Goal: Task Accomplishment & Management: Complete application form

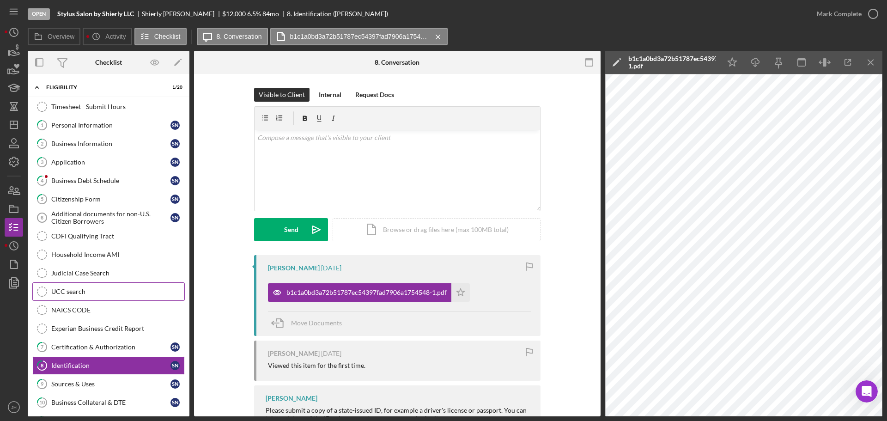
scroll to position [139, 0]
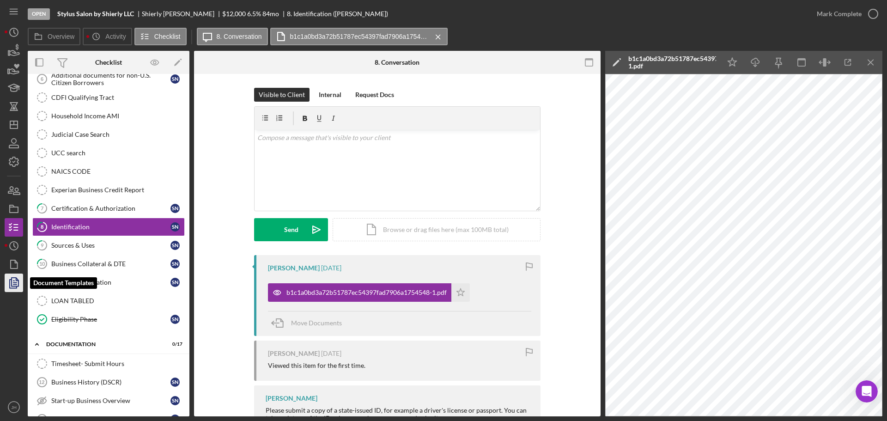
click at [14, 278] on polygon "button" at bounding box center [15, 282] width 7 height 8
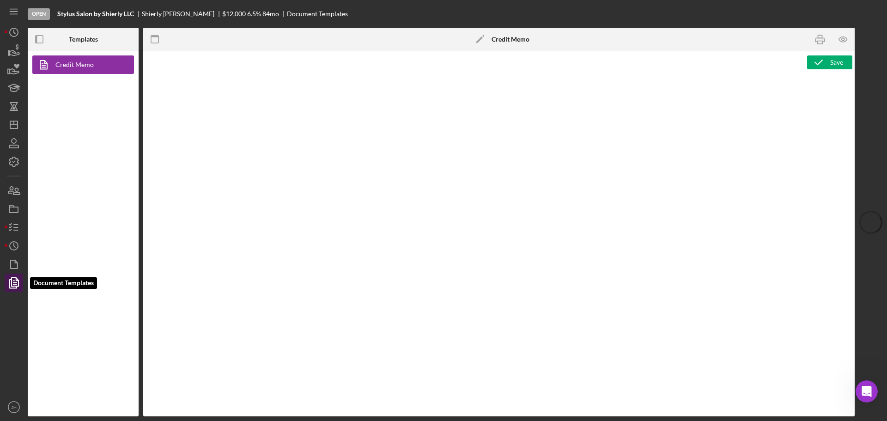
type textarea "<p style="margin: 0 0 0 149.8pt; font-size: 10pt; font-family: 'Times New Roman…"
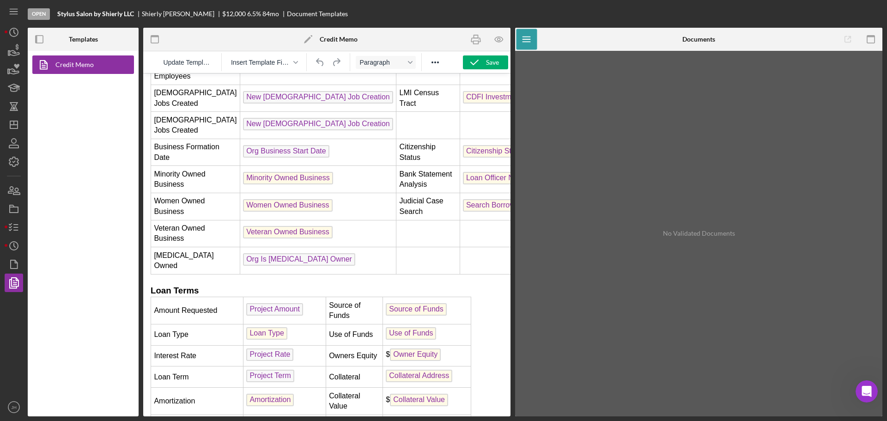
scroll to position [324, 0]
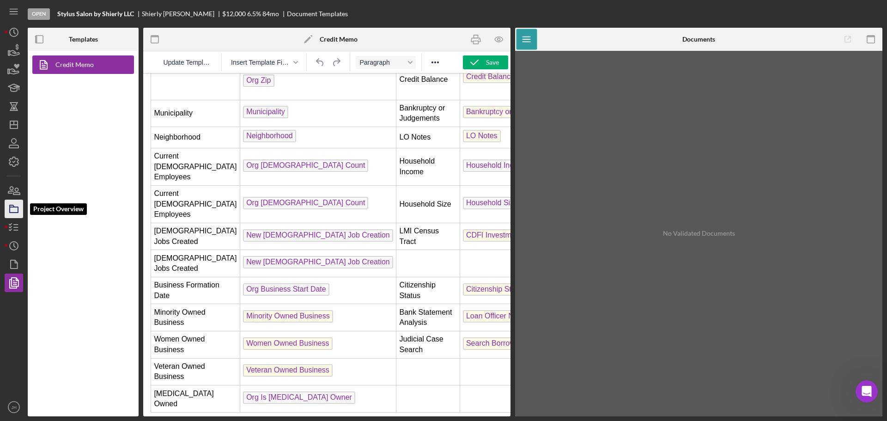
click at [13, 210] on icon "button" at bounding box center [13, 208] width 23 height 23
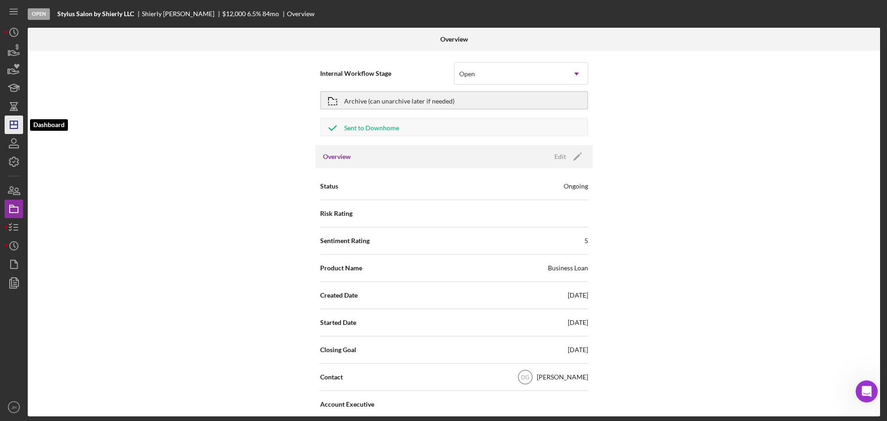
click at [14, 128] on icon "Icon/Dashboard" at bounding box center [13, 124] width 23 height 23
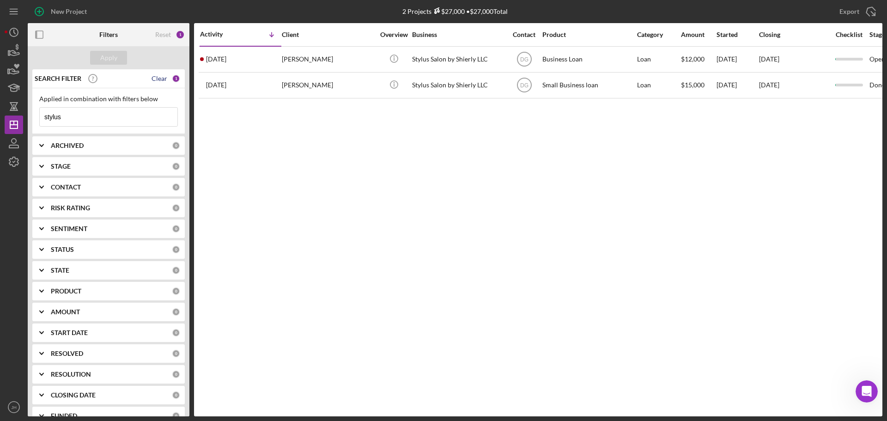
click at [161, 77] on div "Clear" at bounding box center [160, 78] width 16 height 7
click at [105, 58] on div "Apply" at bounding box center [108, 58] width 17 height 14
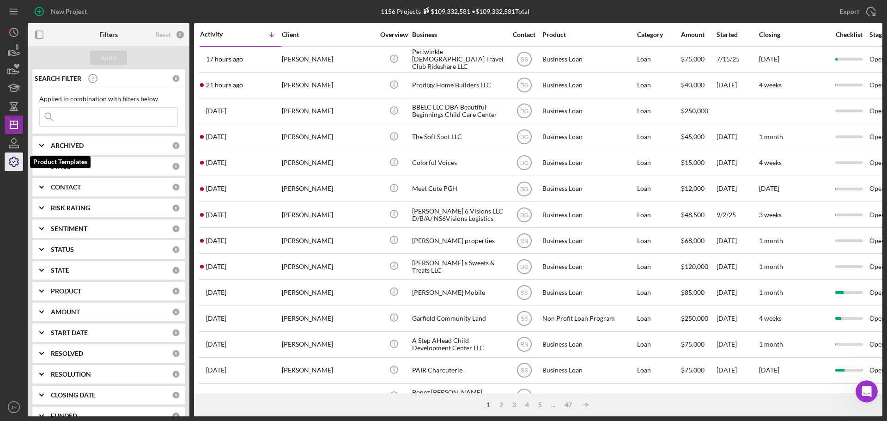
click at [10, 160] on icon "button" at bounding box center [13, 161] width 23 height 23
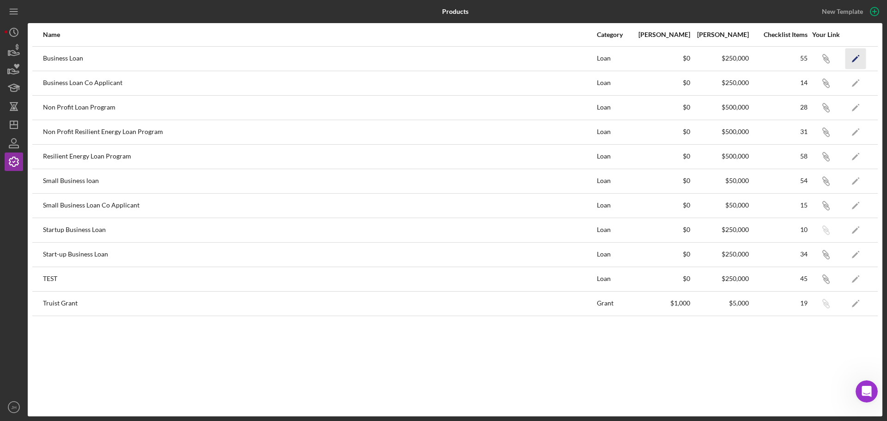
click at [860, 58] on icon "Icon/Edit" at bounding box center [856, 58] width 21 height 21
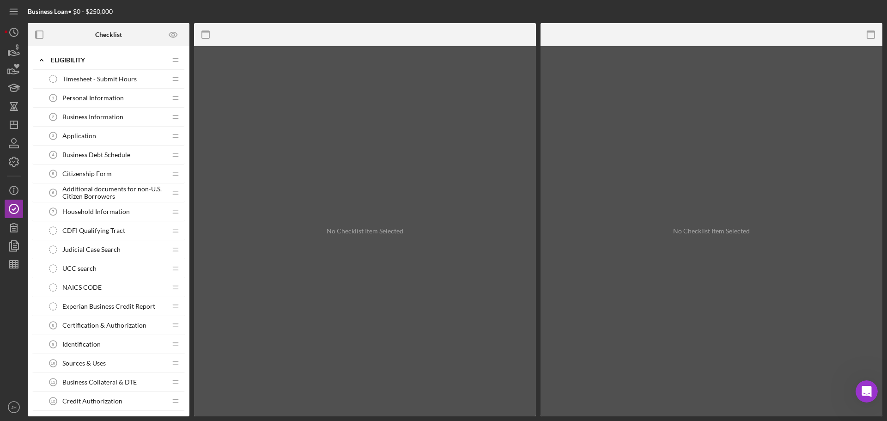
scroll to position [46, 0]
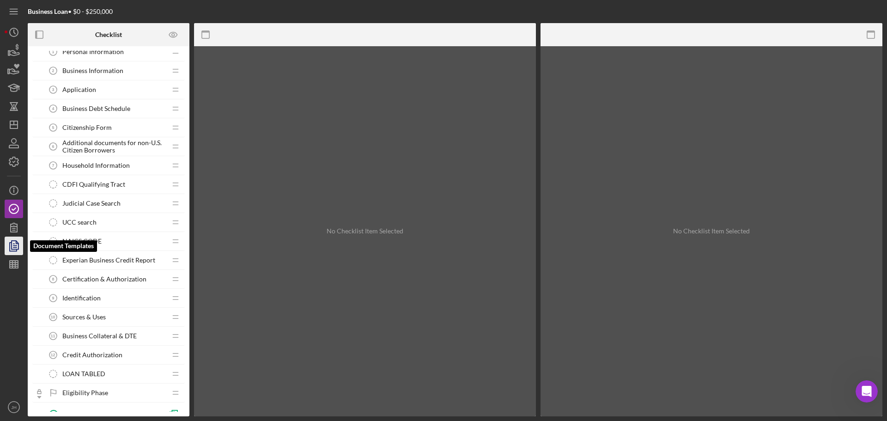
click at [13, 244] on icon "button" at bounding box center [14, 246] width 3 height 4
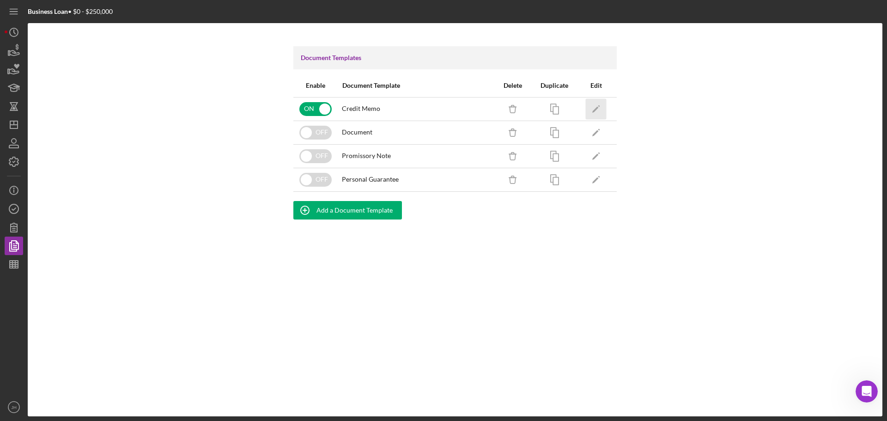
click at [595, 107] on icon "Icon/Edit" at bounding box center [596, 108] width 21 height 21
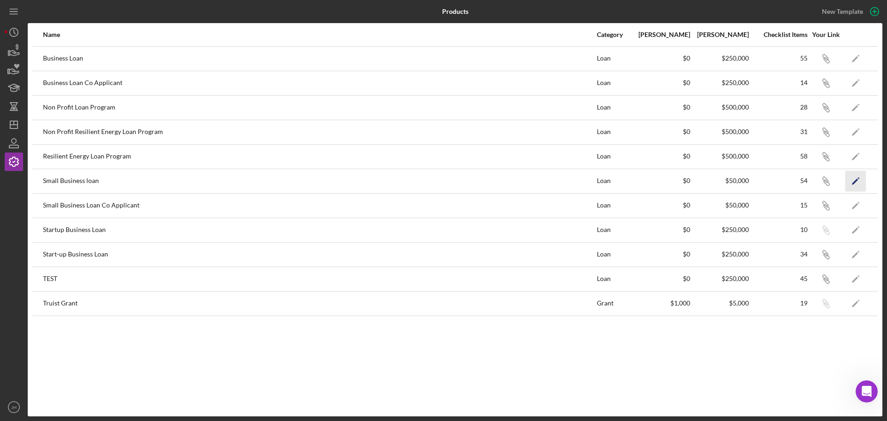
click at [854, 181] on icon "Icon/Edit" at bounding box center [856, 181] width 21 height 21
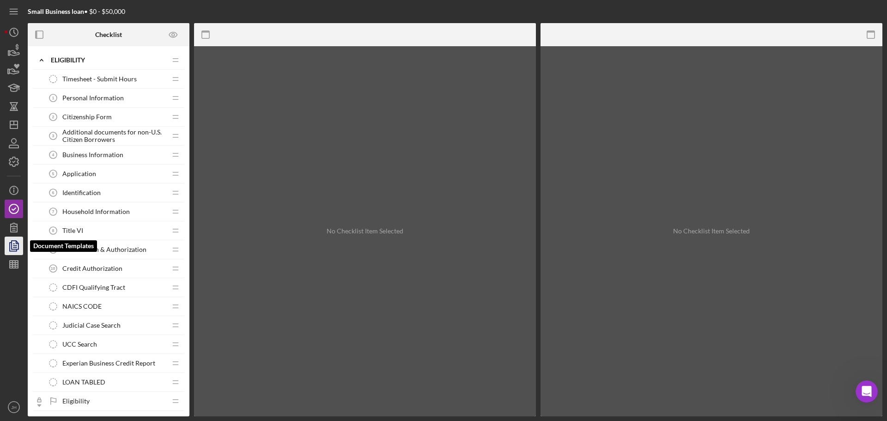
click at [18, 244] on polygon "button" at bounding box center [15, 245] width 7 height 8
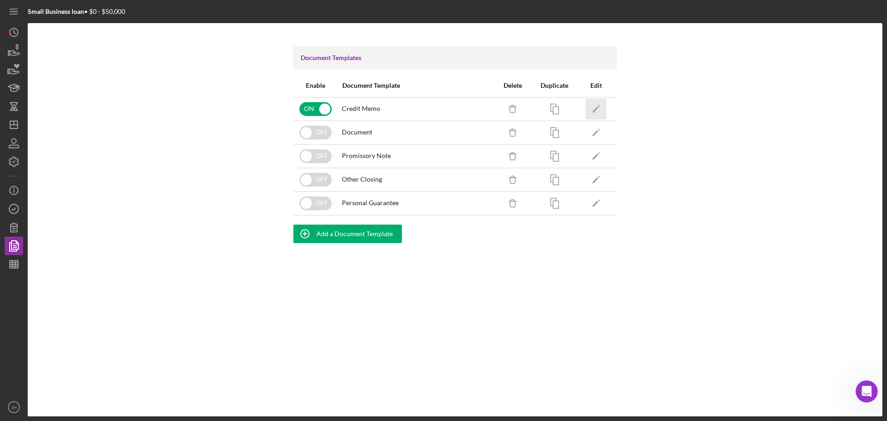
click at [597, 105] on icon "Icon/Edit" at bounding box center [596, 108] width 21 height 21
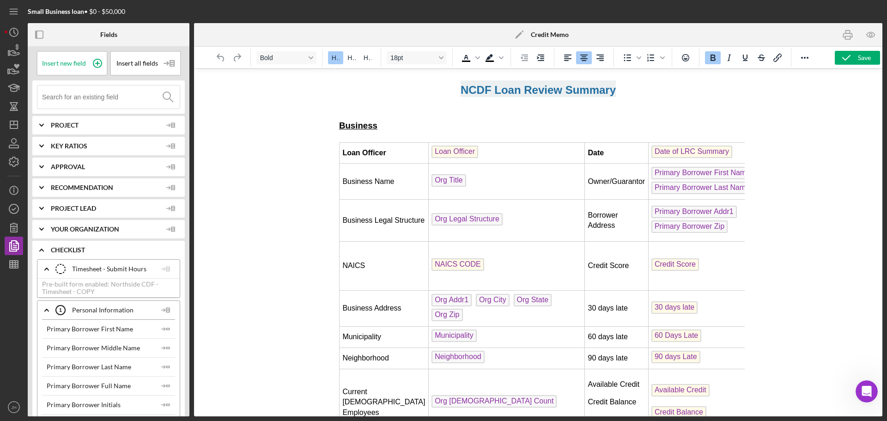
click at [746, 156] on div at bounding box center [538, 242] width 689 height 348
drag, startPoint x: 743, startPoint y: 159, endPoint x: 1180, endPoint y: 116, distance: 439.0
click at [850, 38] on icon "button" at bounding box center [848, 34] width 21 height 21
click at [41, 122] on icon "Icon/Expander" at bounding box center [41, 125] width 23 height 23
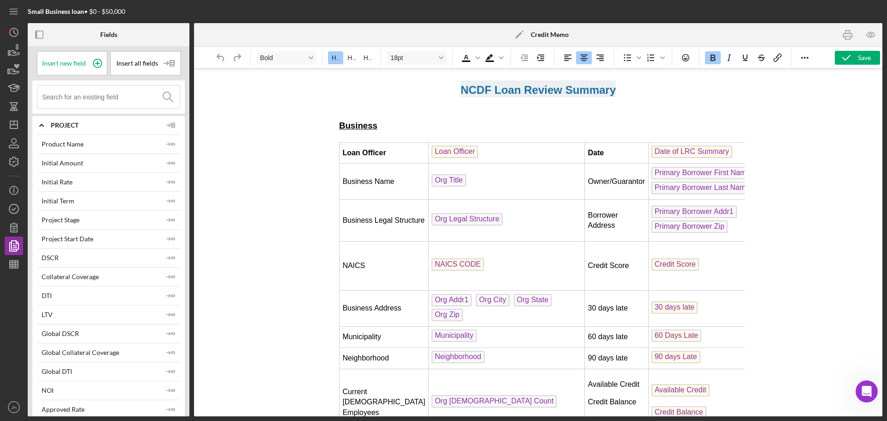
click at [41, 122] on icon "Icon/Expander" at bounding box center [41, 125] width 23 height 23
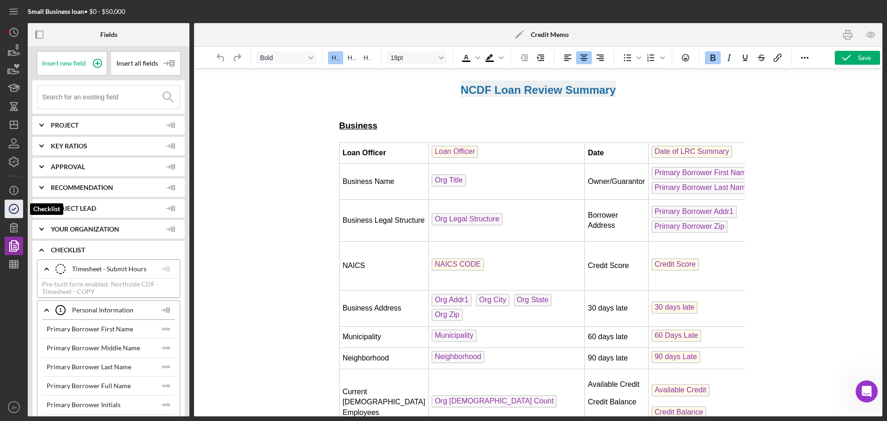
click at [13, 207] on icon "button" at bounding box center [13, 208] width 23 height 23
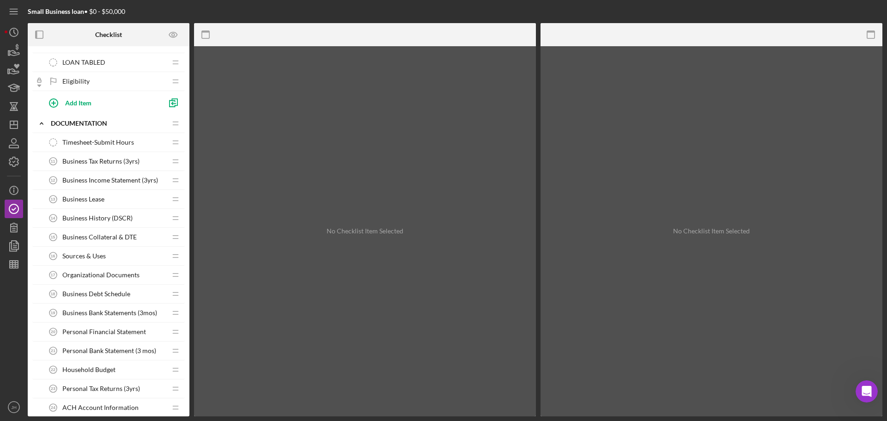
scroll to position [324, 0]
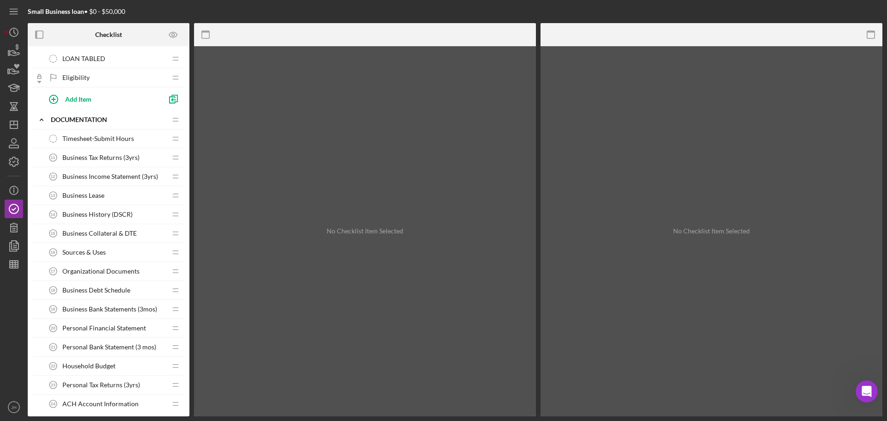
click at [92, 255] on span "Sources & Uses" at bounding box center [83, 252] width 43 height 7
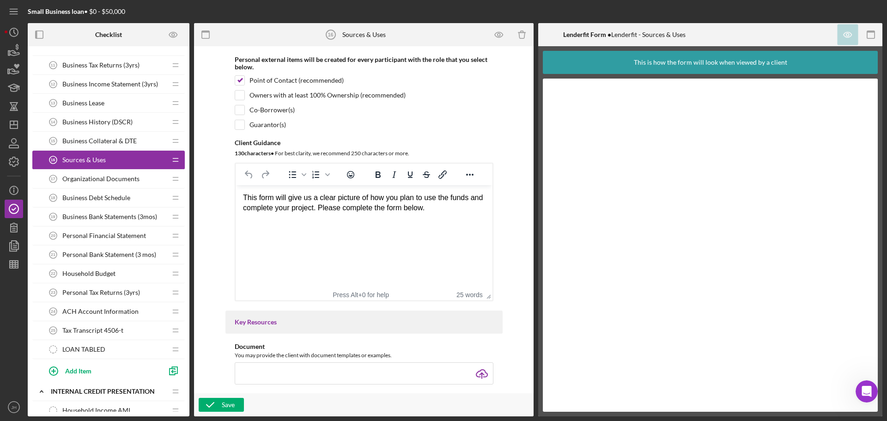
scroll to position [185, 0]
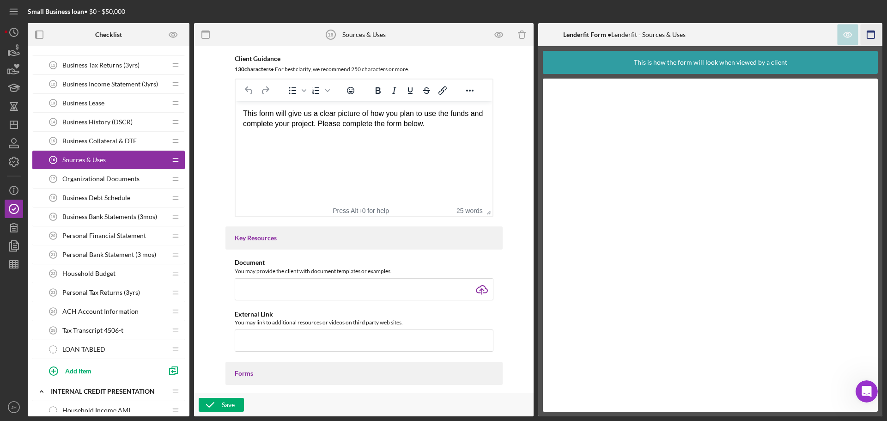
click at [872, 34] on icon "button" at bounding box center [871, 34] width 21 height 21
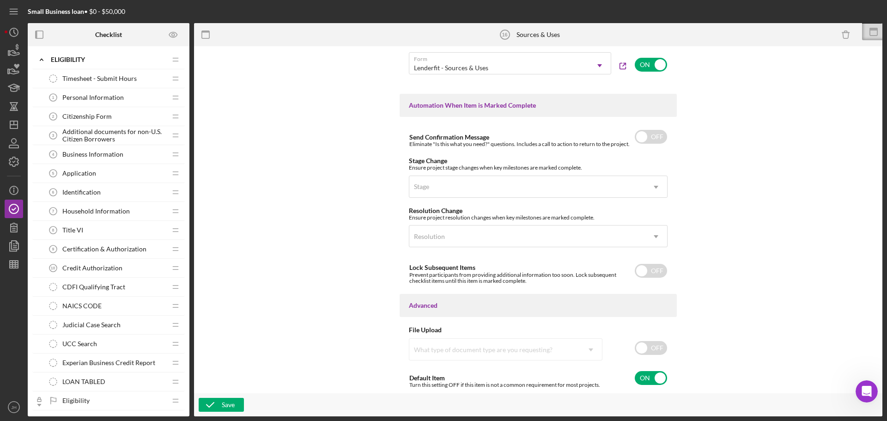
scroll to position [0, 0]
click at [15, 144] on icon "button" at bounding box center [13, 143] width 23 height 23
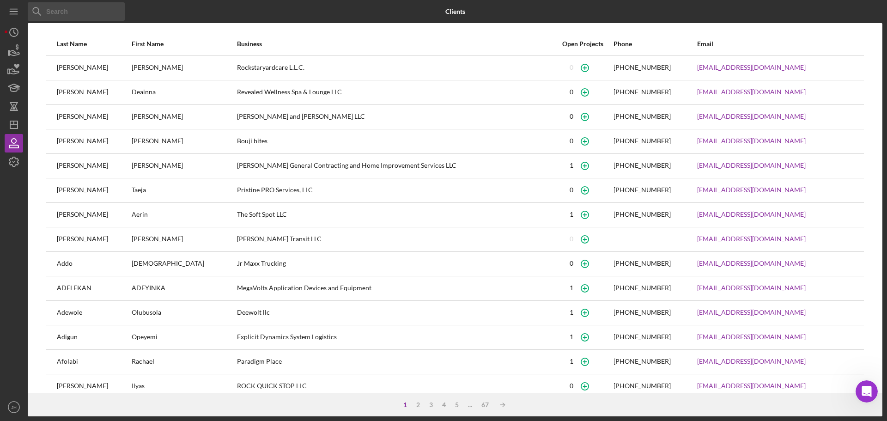
click at [67, 12] on input at bounding box center [76, 11] width 97 height 18
type input "test"
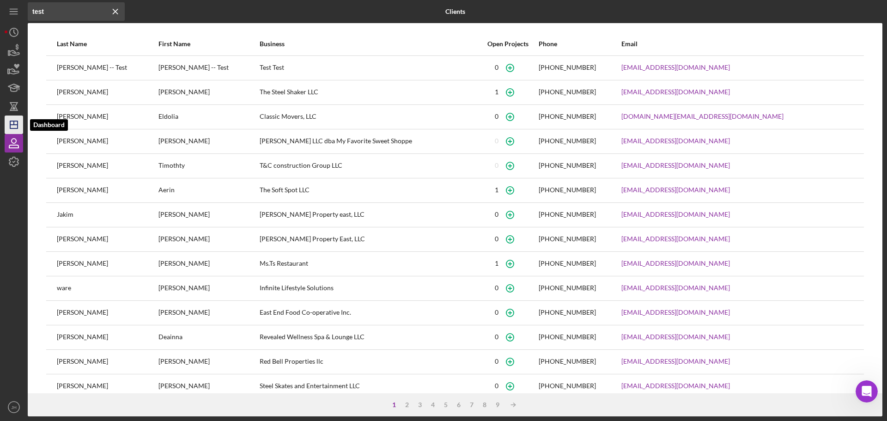
click at [17, 123] on icon "Icon/Dashboard" at bounding box center [13, 124] width 23 height 23
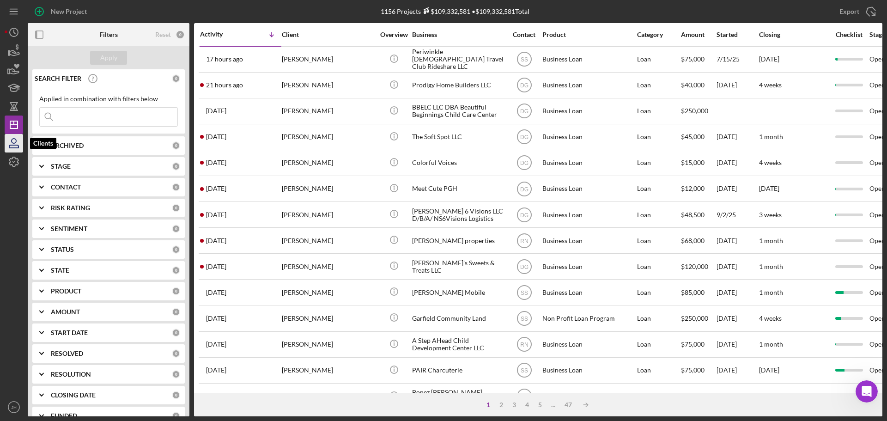
click at [12, 143] on icon "button" at bounding box center [13, 143] width 23 height 23
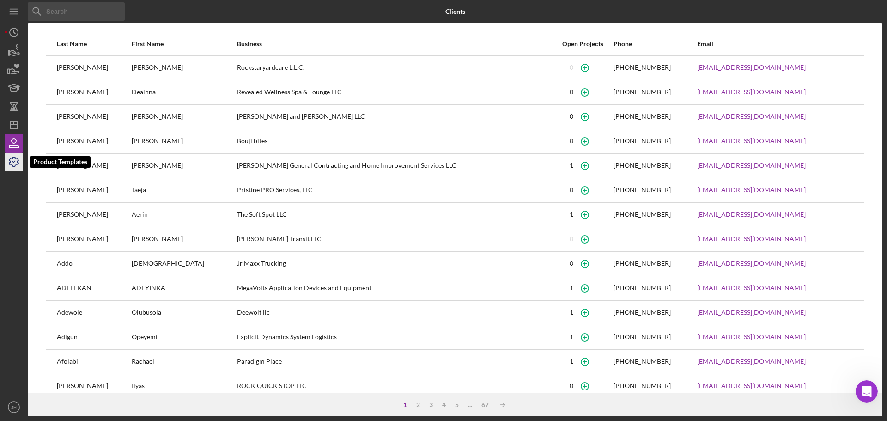
click at [12, 160] on icon "button" at bounding box center [13, 161] width 23 height 23
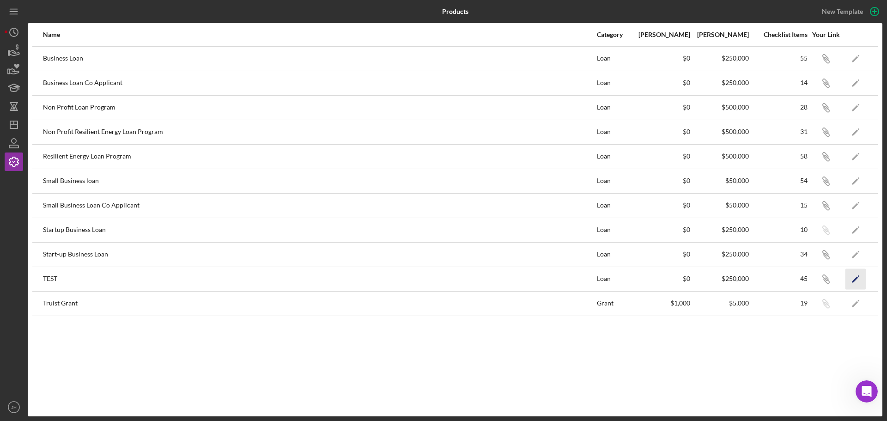
click at [856, 281] on icon "Icon/Edit" at bounding box center [856, 279] width 21 height 21
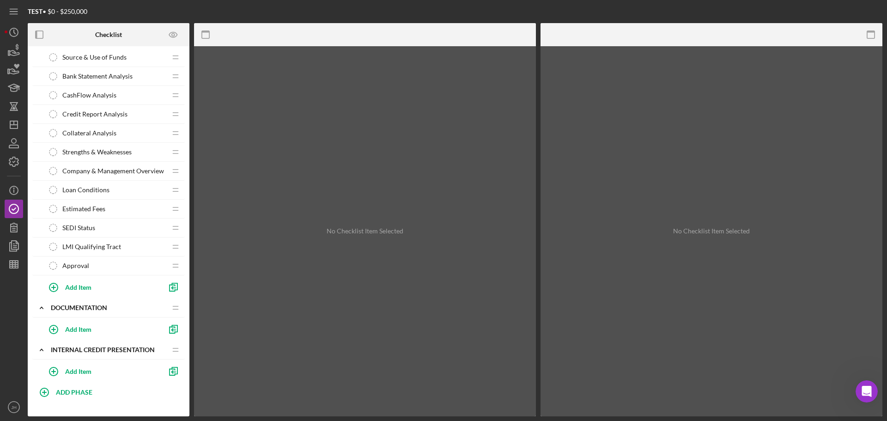
scroll to position [660, 0]
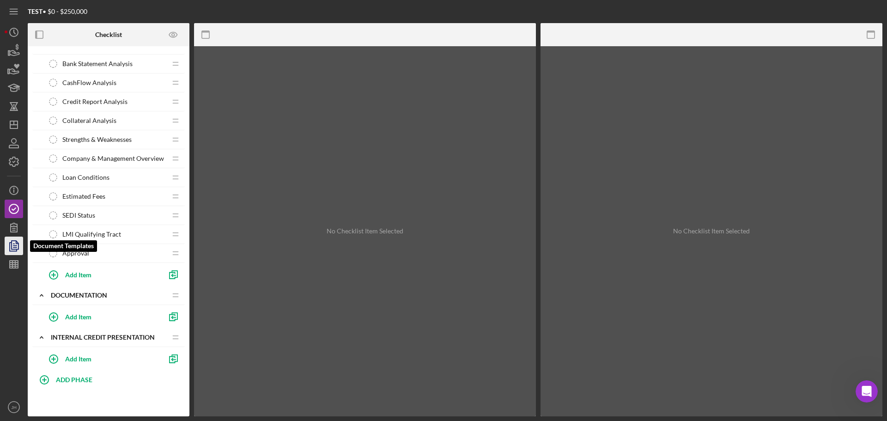
click at [15, 246] on icon "button" at bounding box center [13, 245] width 23 height 23
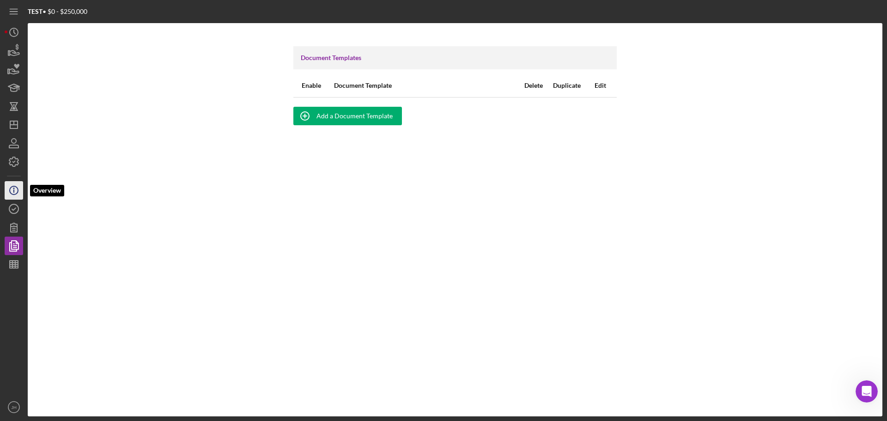
click at [14, 190] on line "button" at bounding box center [14, 190] width 0 height 3
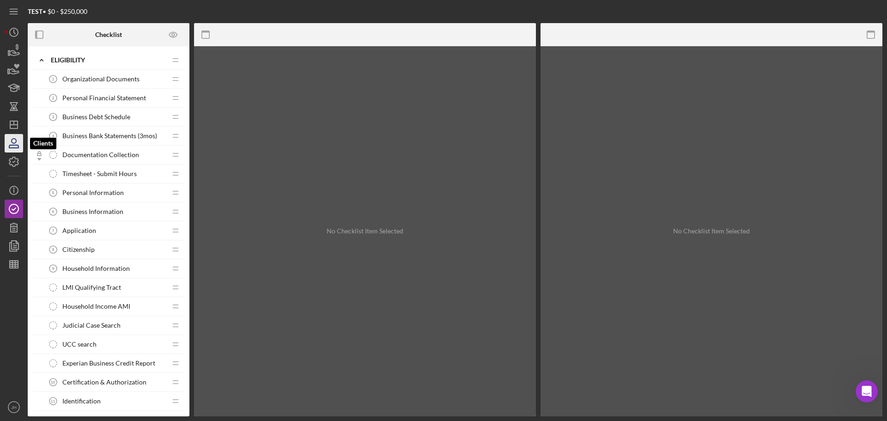
click at [16, 144] on icon "button" at bounding box center [13, 143] width 23 height 23
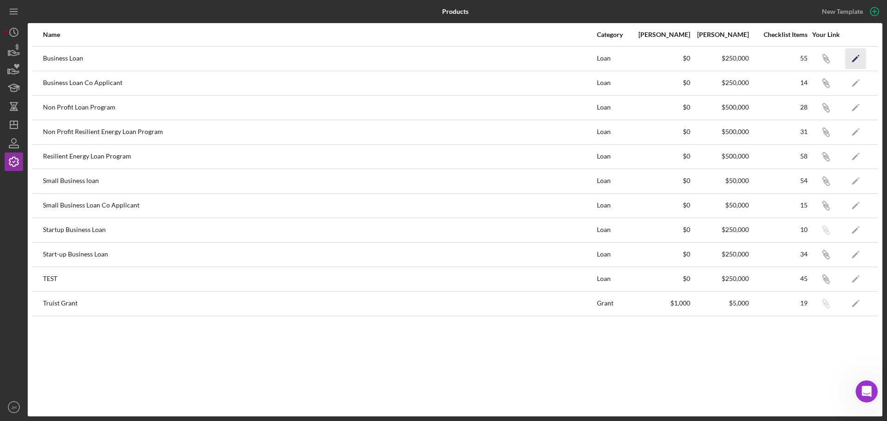
click at [852, 58] on icon "Icon/Edit" at bounding box center [856, 58] width 21 height 21
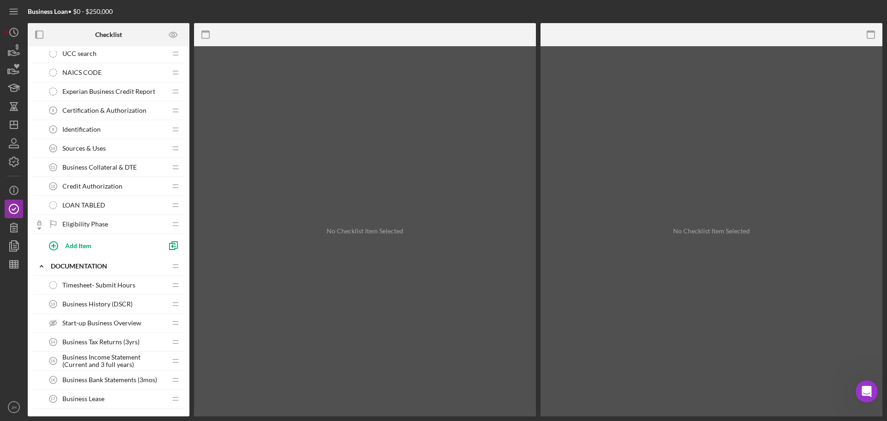
scroll to position [231, 0]
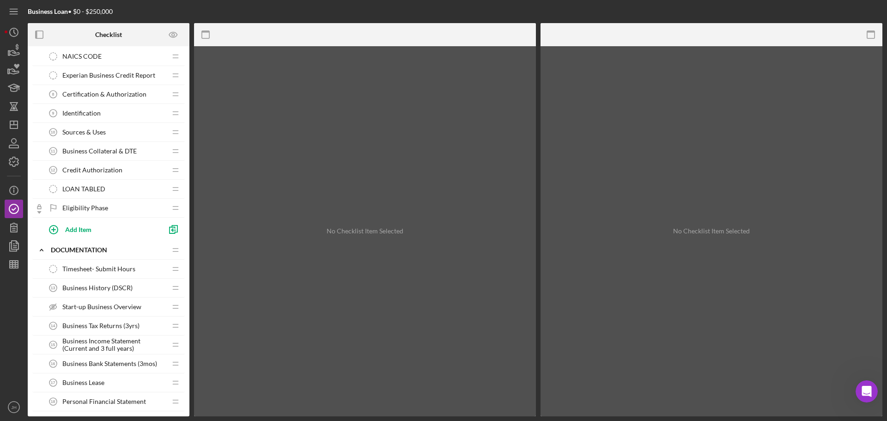
click at [90, 131] on span "Sources & Uses" at bounding box center [83, 131] width 43 height 7
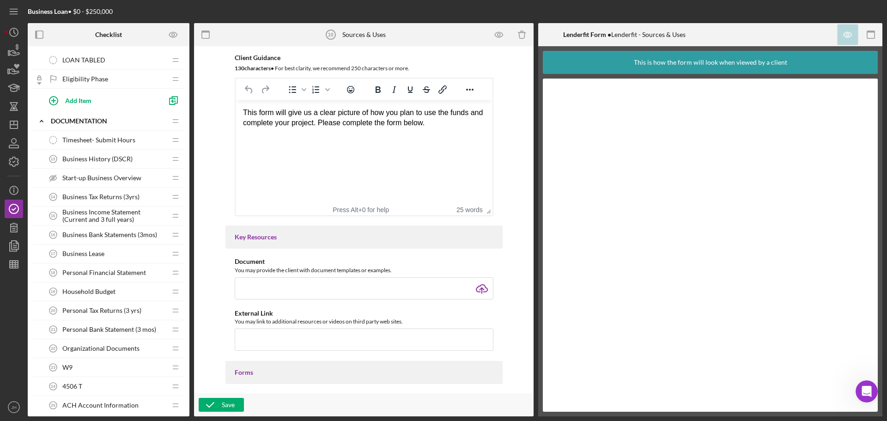
scroll to position [231, 0]
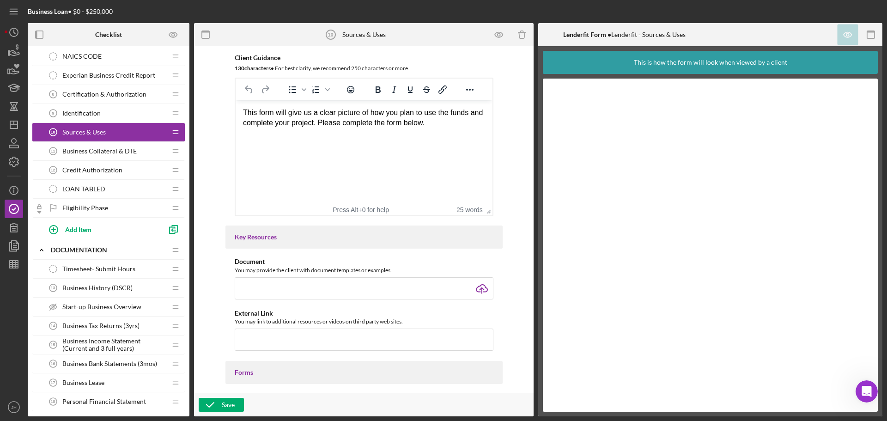
click at [91, 288] on span "Business History (DSCR)" at bounding box center [97, 287] width 70 height 7
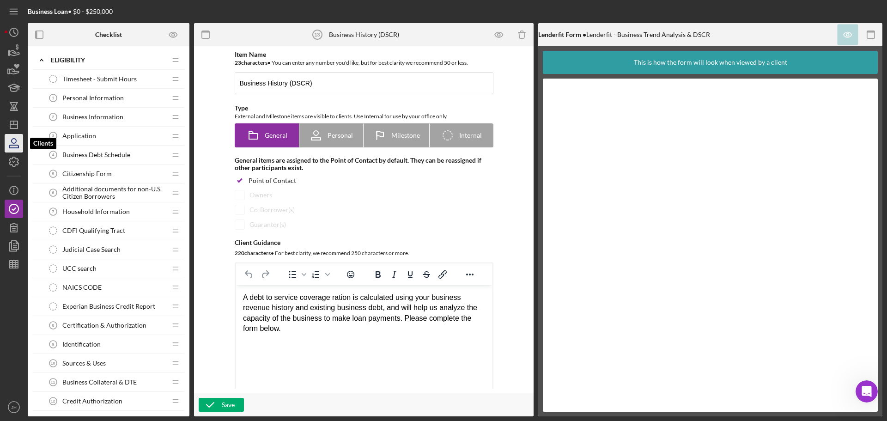
click at [10, 140] on icon "button" at bounding box center [13, 143] width 23 height 23
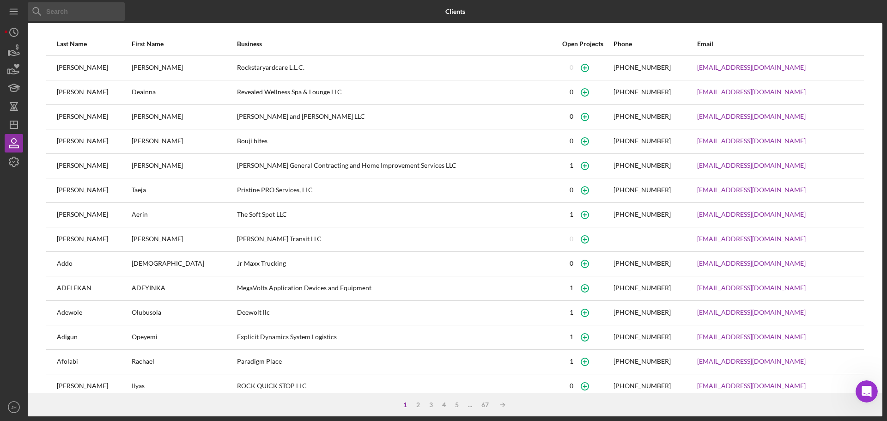
click at [53, 9] on input at bounding box center [76, 11] width 97 height 18
type input "test"
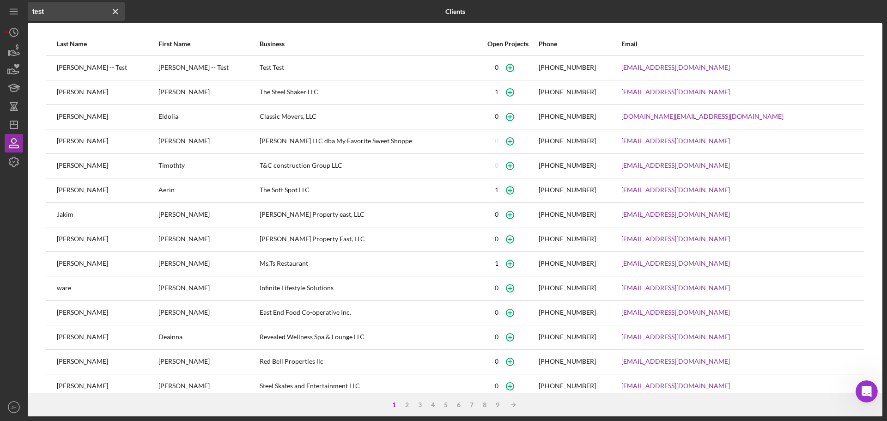
drag, startPoint x: 233, startPoint y: 66, endPoint x: 262, endPoint y: 66, distance: 29.1
click at [260, 66] on div "Test Test" at bounding box center [369, 67] width 218 height 23
click at [861, 388] on icon "Open Intercom Messenger" at bounding box center [865, 390] width 15 height 15
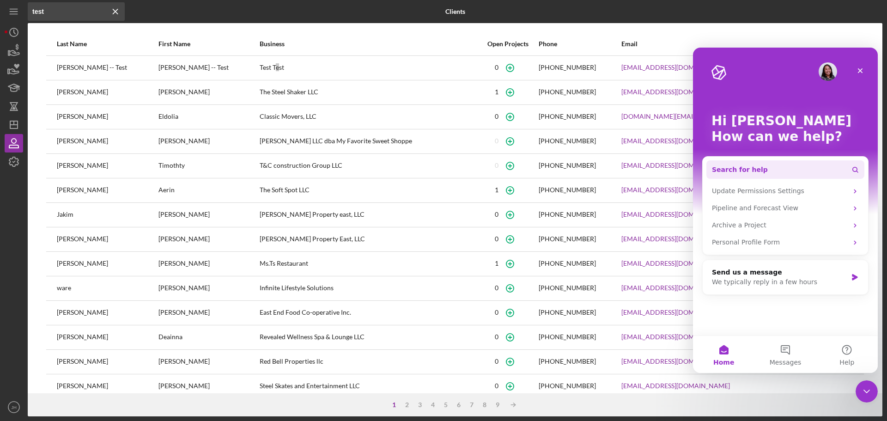
click at [729, 171] on span "Search for help" at bounding box center [740, 170] width 56 height 10
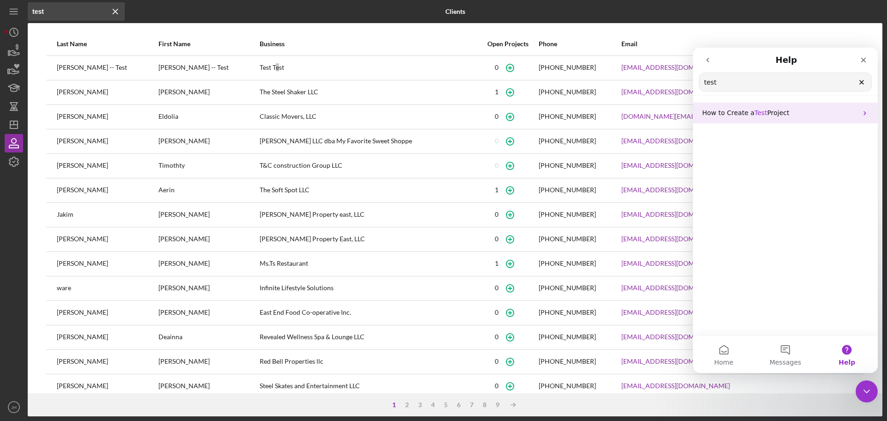
type input "test"
click at [768, 113] on span "Project" at bounding box center [779, 112] width 22 height 7
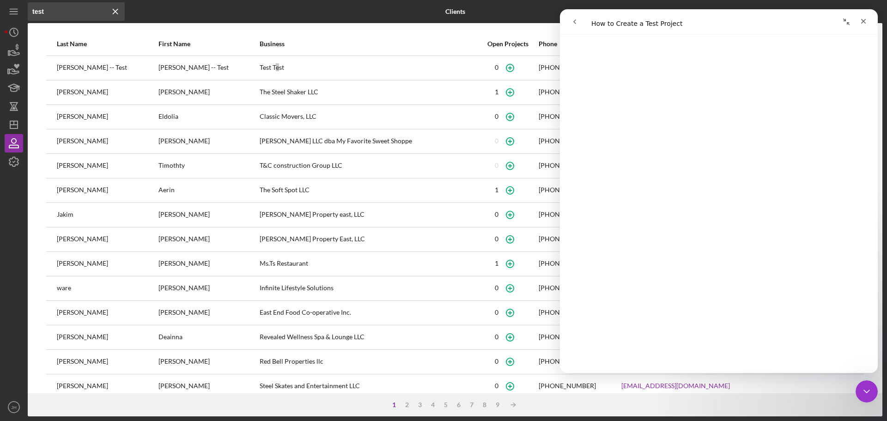
scroll to position [370, 0]
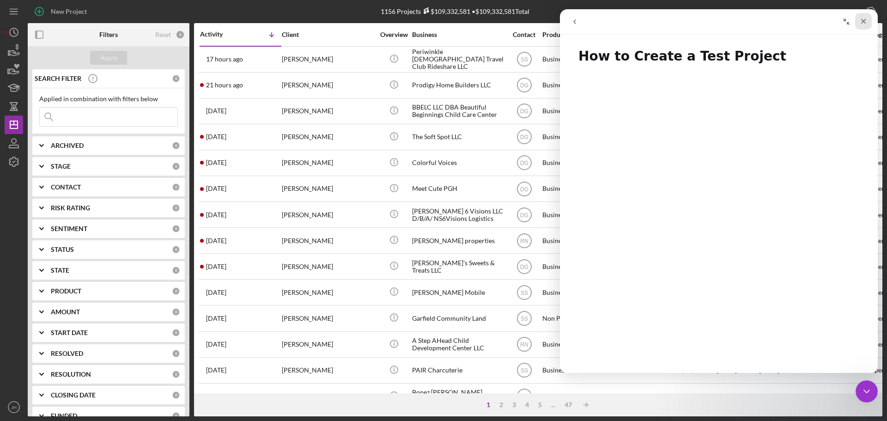
click at [863, 19] on icon "Close" at bounding box center [863, 21] width 7 height 7
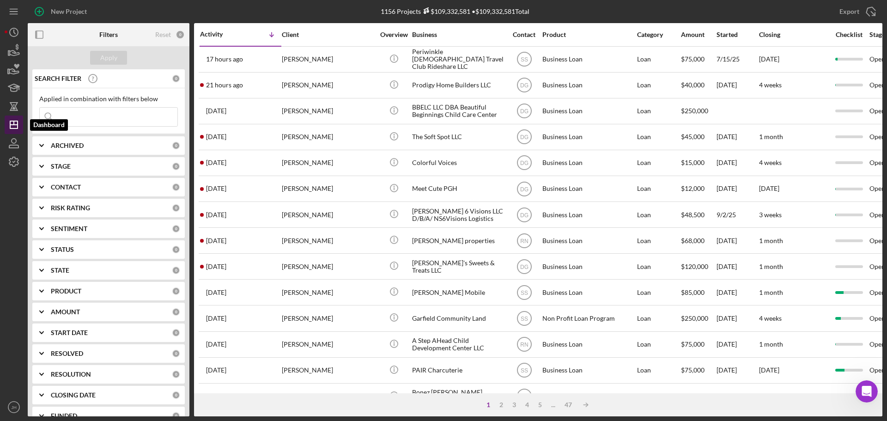
click at [12, 122] on icon "Icon/Dashboard" at bounding box center [13, 124] width 23 height 23
click at [16, 53] on icon "button" at bounding box center [15, 52] width 10 height 5
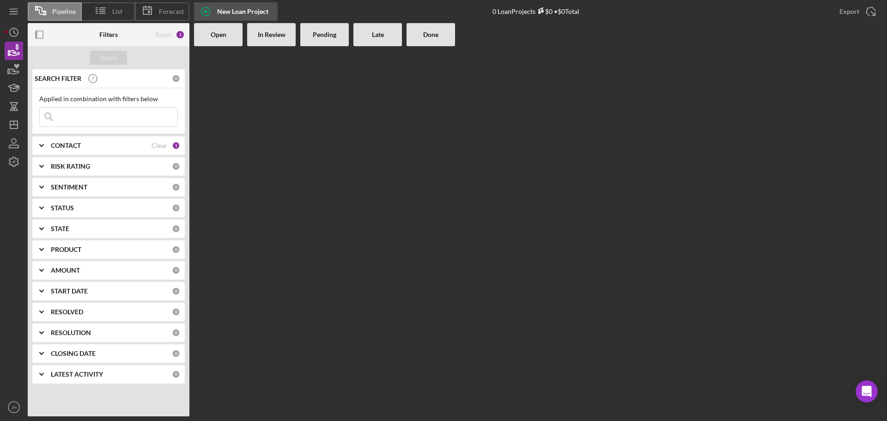
click at [202, 11] on icon "button" at bounding box center [205, 11] width 23 height 23
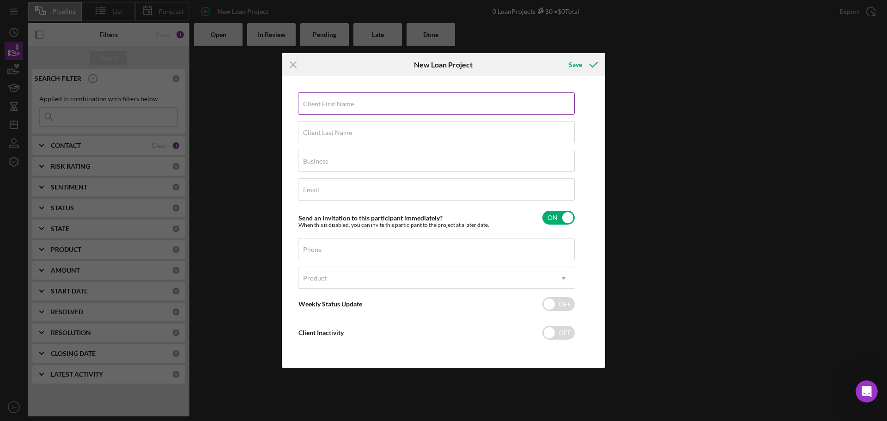
click at [358, 109] on input "Client First Name" at bounding box center [436, 103] width 277 height 22
type input "Jen"
type input "Harris"
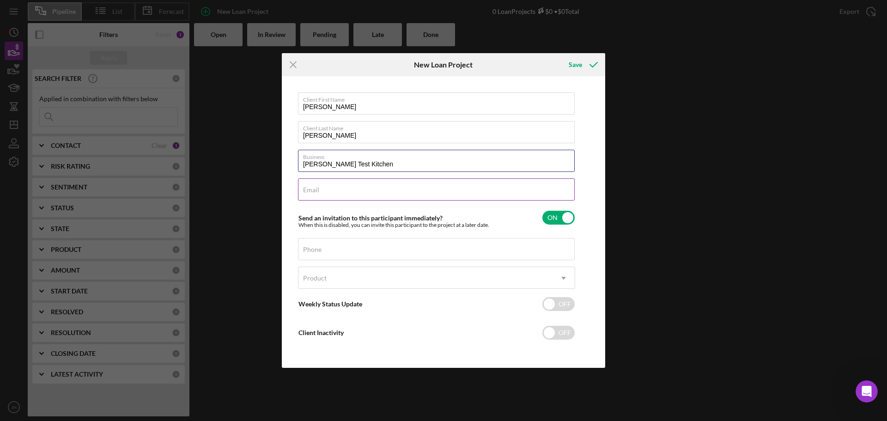
type input "Harris Test Kitchen"
click at [335, 196] on input "Email" at bounding box center [436, 189] width 277 height 22
type input "harris+testkitchen@ncd-fund.org"
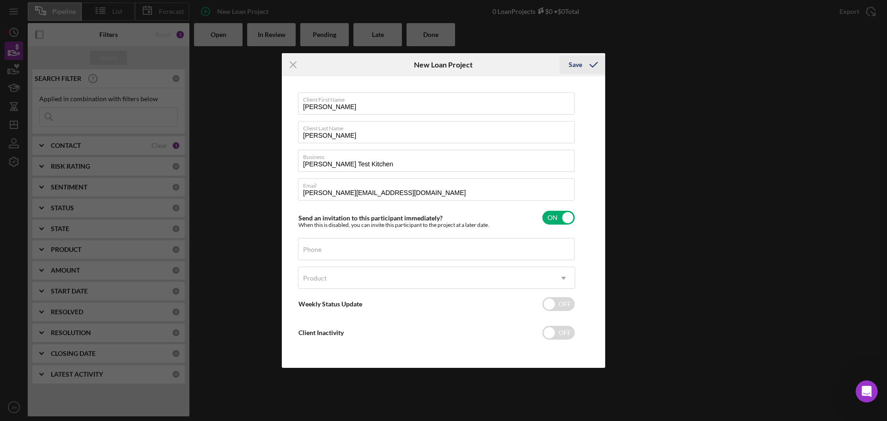
click at [578, 65] on div "Save" at bounding box center [575, 64] width 13 height 18
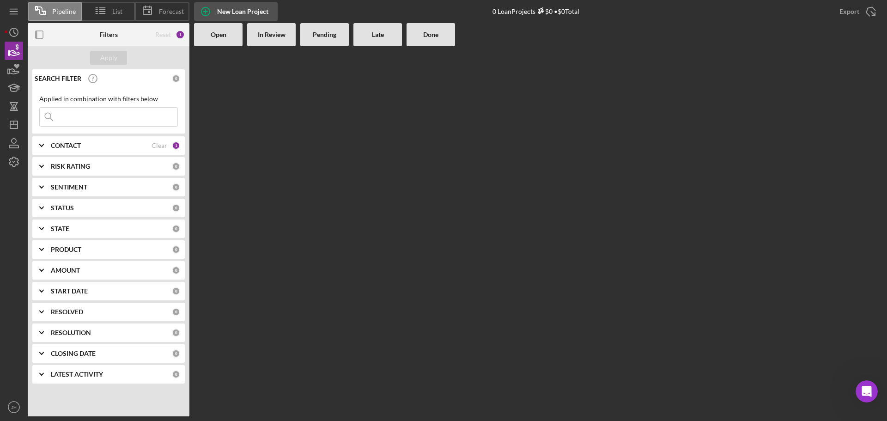
click at [209, 10] on circle "button" at bounding box center [206, 11] width 8 height 8
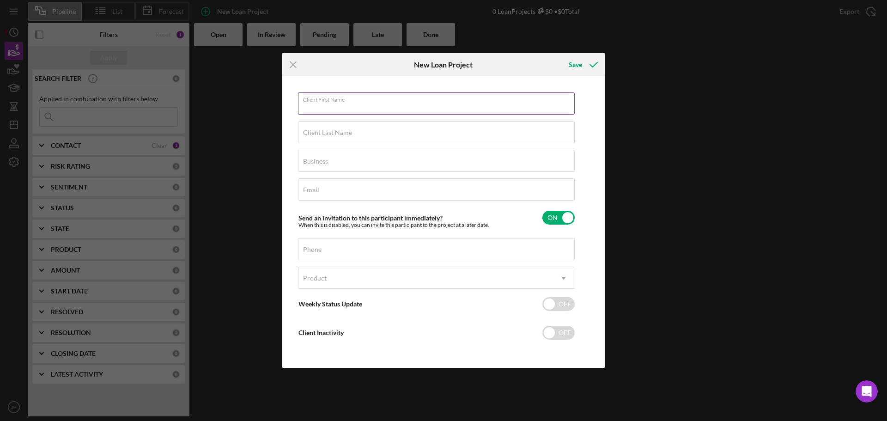
click at [374, 107] on input "Client First Name" at bounding box center [436, 103] width 277 height 22
click at [364, 104] on input "Client First Name" at bounding box center [436, 103] width 277 height 22
type input "Jen"
click at [348, 132] on label "Client Last Name" at bounding box center [327, 132] width 49 height 7
click at [348, 132] on input "Client Last Name" at bounding box center [436, 132] width 277 height 22
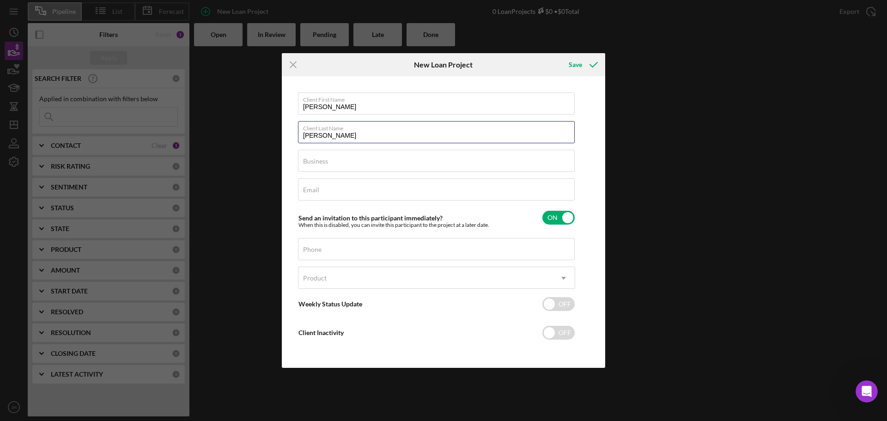
type input "Harris"
type input "Harris Test Kitchen"
click at [339, 189] on input "Email" at bounding box center [436, 189] width 277 height 22
click at [319, 195] on input "harris@ncd-fund.org" at bounding box center [436, 189] width 277 height 22
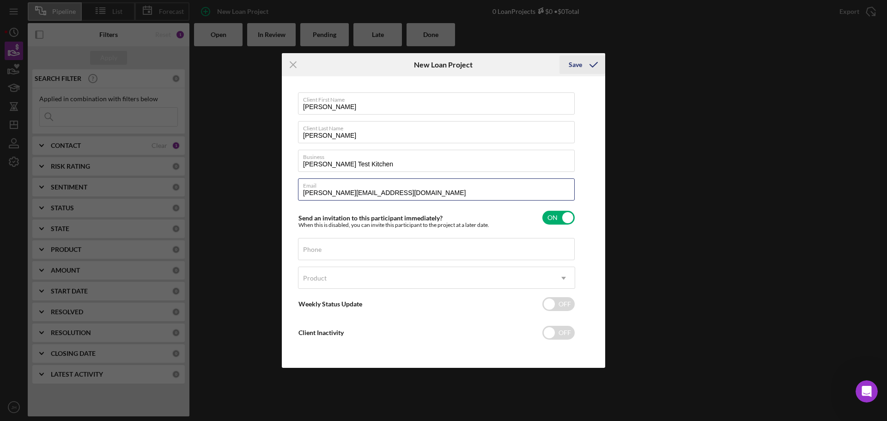
type input "harris+testkitchen@ncd-fund.org"
click at [575, 65] on div "Save" at bounding box center [575, 64] width 13 height 18
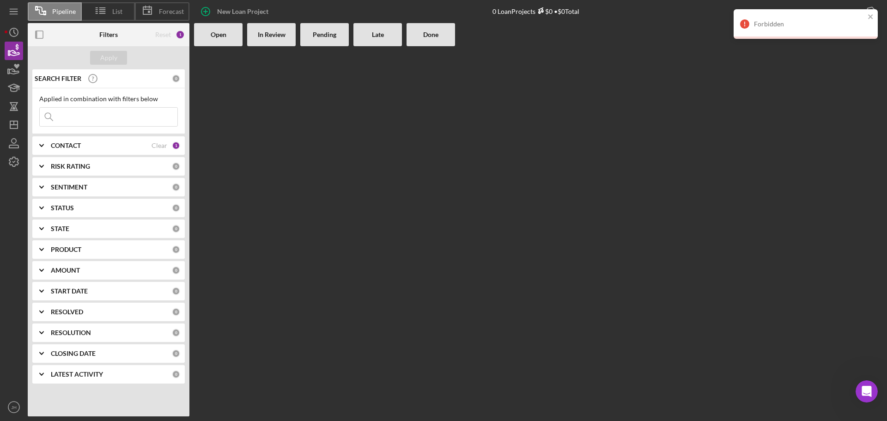
click at [164, 144] on div "Clear" at bounding box center [160, 145] width 16 height 7
click at [14, 143] on icon "button" at bounding box center [14, 141] width 5 height 5
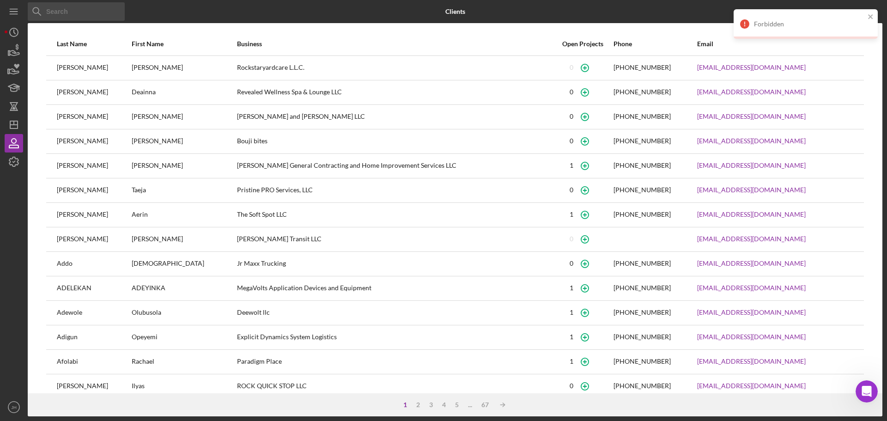
click at [79, 13] on input at bounding box center [76, 11] width 97 height 18
type input "[PERSON_NAME]"
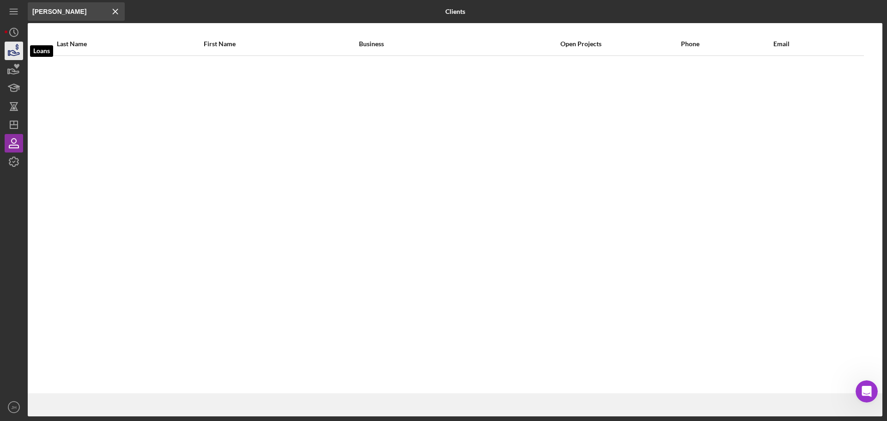
click at [16, 52] on icon "button" at bounding box center [13, 50] width 23 height 23
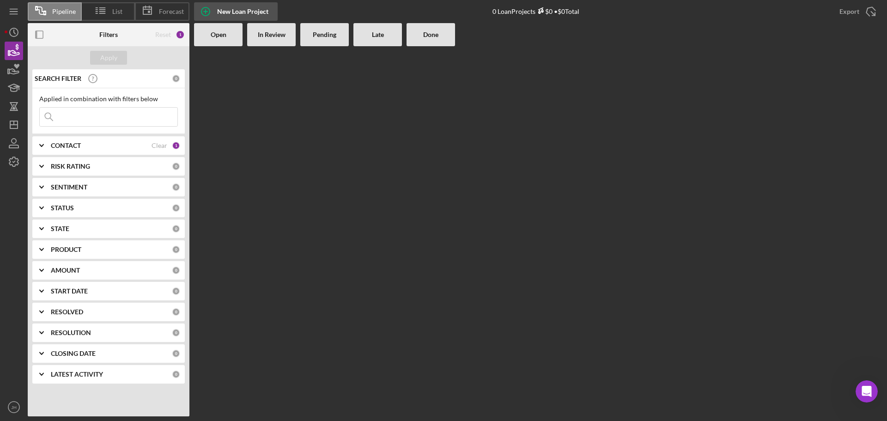
click at [212, 8] on icon "button" at bounding box center [205, 11] width 23 height 23
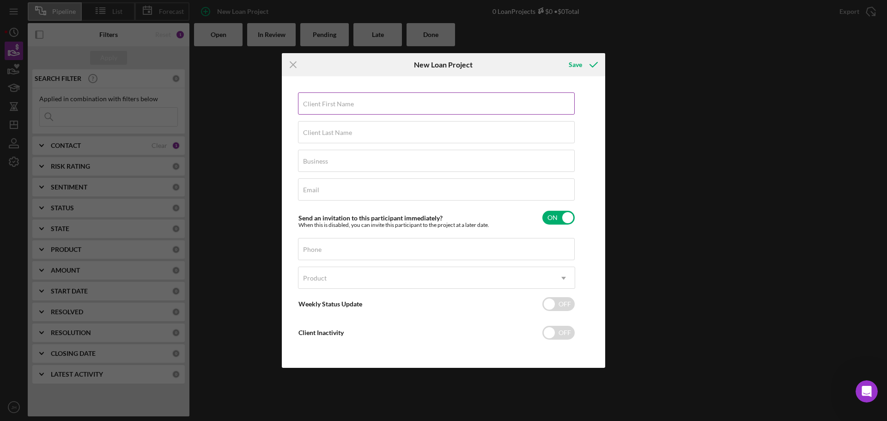
click at [323, 105] on label "Client First Name" at bounding box center [328, 103] width 51 height 7
click at [323, 105] on input "Client First Name" at bounding box center [436, 103] width 277 height 22
type input "Jen"
type input "Harris"
type input "h"
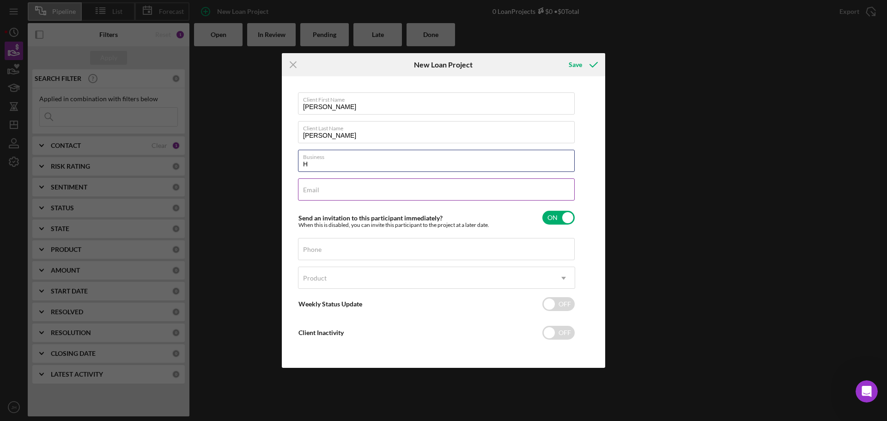
type input "Harris Test Kitchen"
click at [348, 193] on input "Email" at bounding box center [436, 189] width 277 height 22
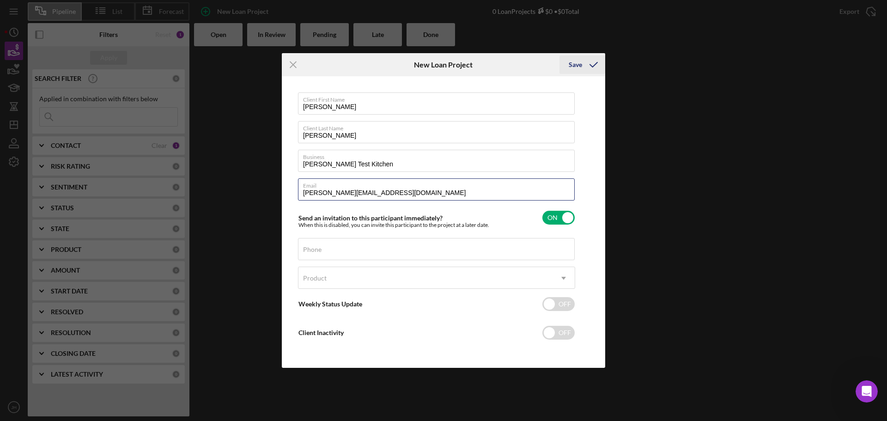
type input "harris+borrower@ncd-fund.org"
click at [577, 63] on div "Save" at bounding box center [575, 64] width 13 height 18
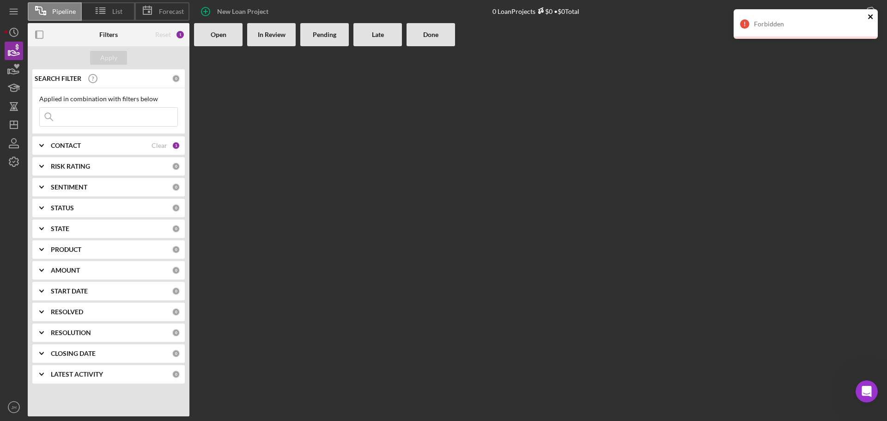
click at [870, 13] on icon "close" at bounding box center [871, 16] width 6 height 7
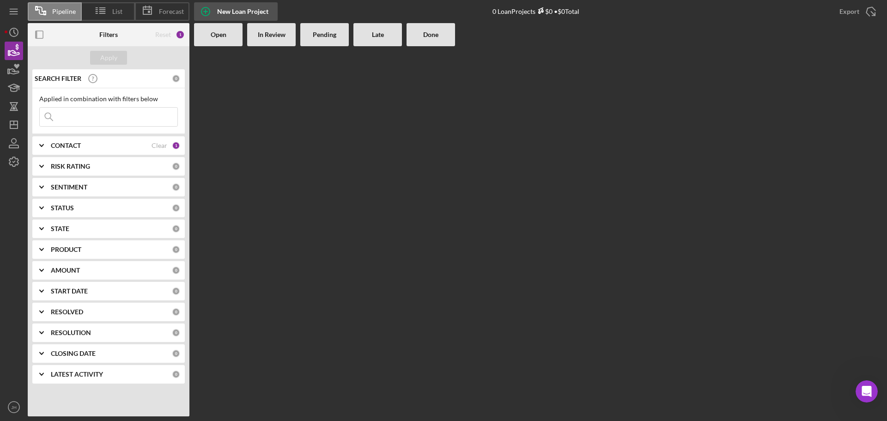
click at [224, 10] on div "New Loan Project" at bounding box center [242, 11] width 51 height 18
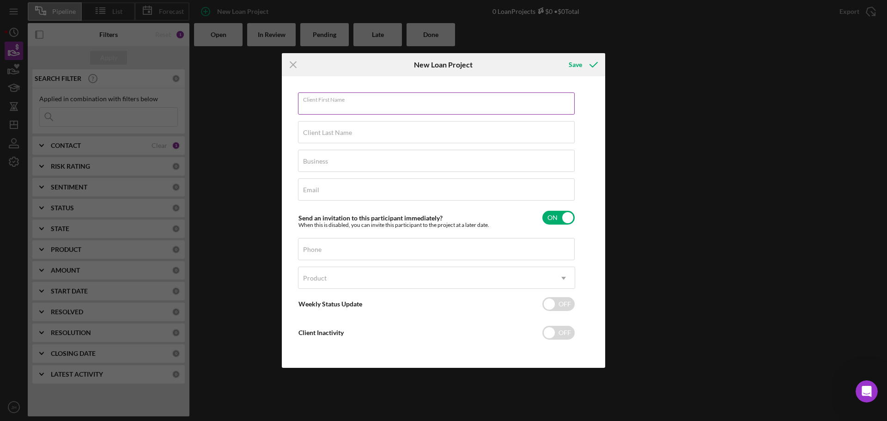
click at [321, 97] on div "Client First Name Required" at bounding box center [436, 103] width 277 height 23
type input "Jen"
click at [335, 130] on label "Client Last Name" at bounding box center [327, 132] width 49 height 7
click at [335, 130] on input "Client Last Name" at bounding box center [436, 132] width 277 height 22
type input "Harris"
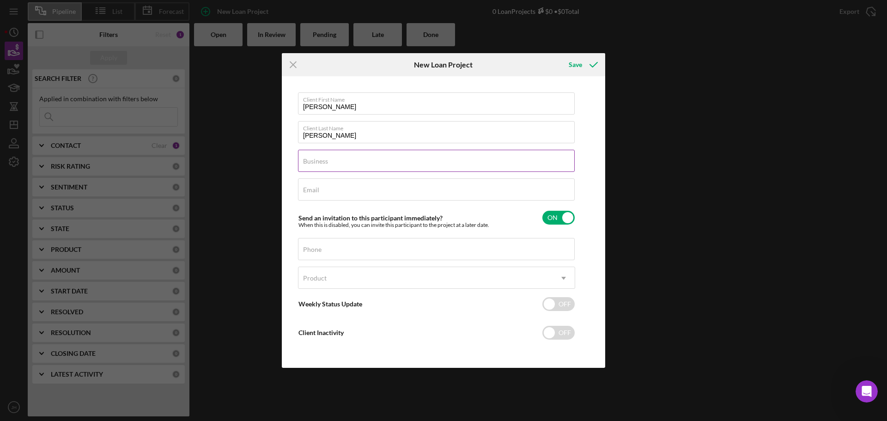
click at [360, 153] on div "Business Required" at bounding box center [436, 161] width 277 height 23
type input "Harris Test Kitchen"
click at [352, 195] on input "Email" at bounding box center [436, 189] width 277 height 22
click at [400, 278] on div "Product" at bounding box center [426, 278] width 254 height 21
drag, startPoint x: 362, startPoint y: 184, endPoint x: 351, endPoint y: 194, distance: 15.1
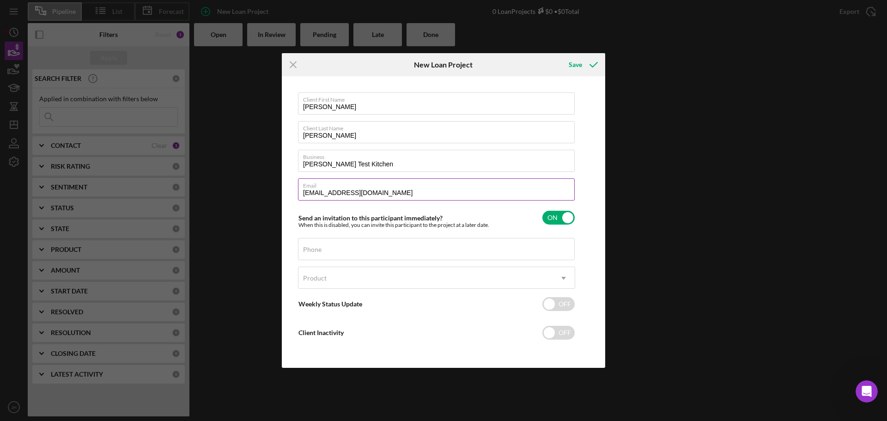
click at [362, 185] on label "Email" at bounding box center [439, 184] width 272 height 10
click at [362, 185] on input "jenrh329@gmail.com" at bounding box center [436, 189] width 277 height 22
drag, startPoint x: 379, startPoint y: 192, endPoint x: 256, endPoint y: 198, distance: 123.1
click at [256, 198] on div "Icon/Menu Close New Loan Project Save Client First Name Jen Client Last Name Ha…" at bounding box center [443, 210] width 887 height 421
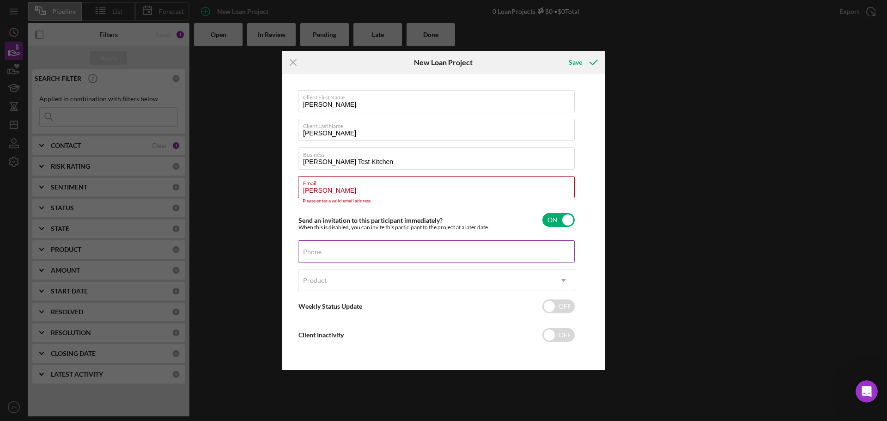
type input "harris+testkitchen@ncd-fund.org"
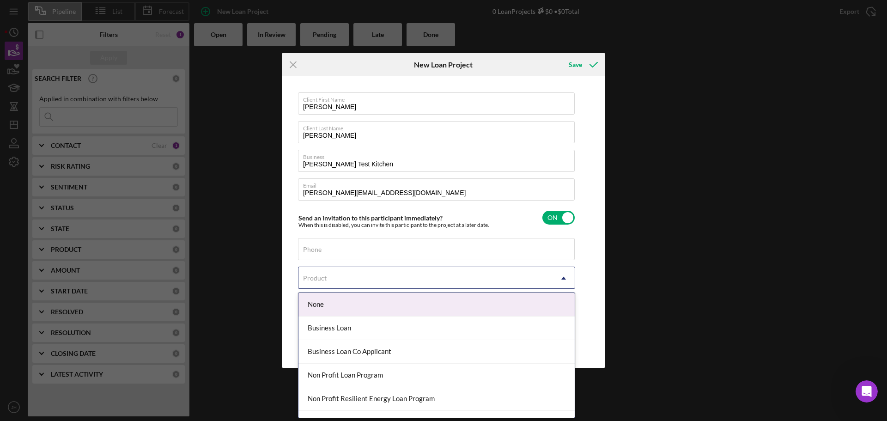
click at [365, 280] on div "Product" at bounding box center [426, 278] width 254 height 21
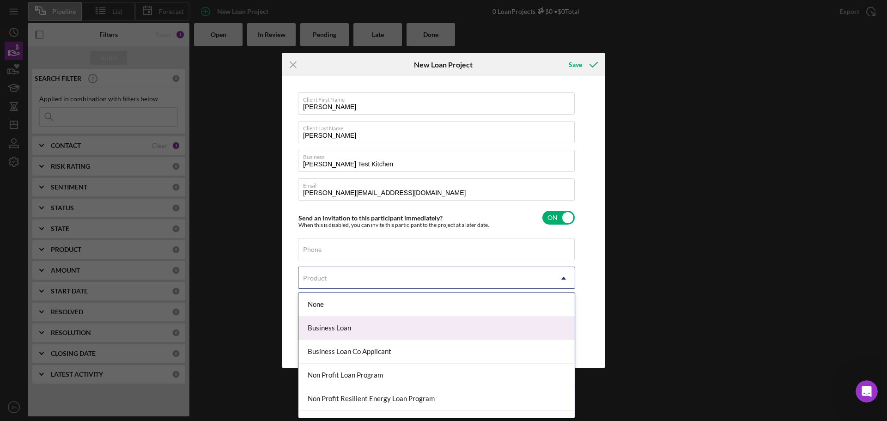
click at [363, 327] on div "Business Loan" at bounding box center [437, 329] width 276 height 24
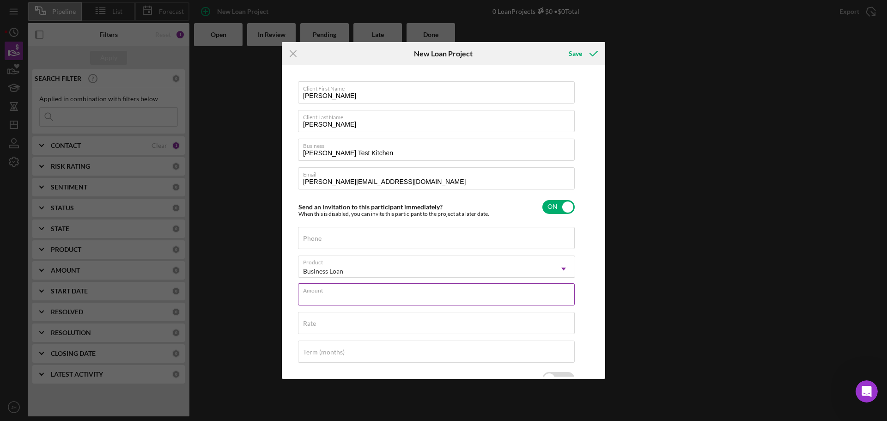
click at [353, 288] on div "Amount" at bounding box center [436, 294] width 277 height 23
type input "$75,000"
click at [381, 326] on input "Rate" at bounding box center [436, 323] width 277 height 22
type input "8.000%"
click at [369, 359] on input "Term (months)" at bounding box center [436, 352] width 277 height 22
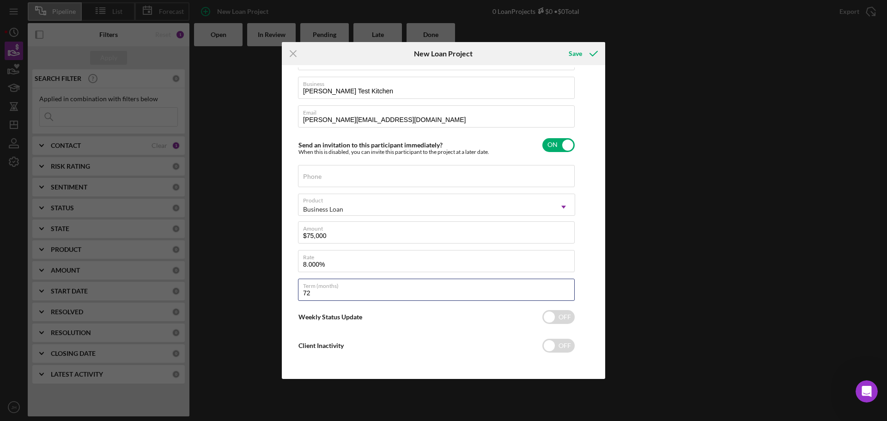
scroll to position [64, 0]
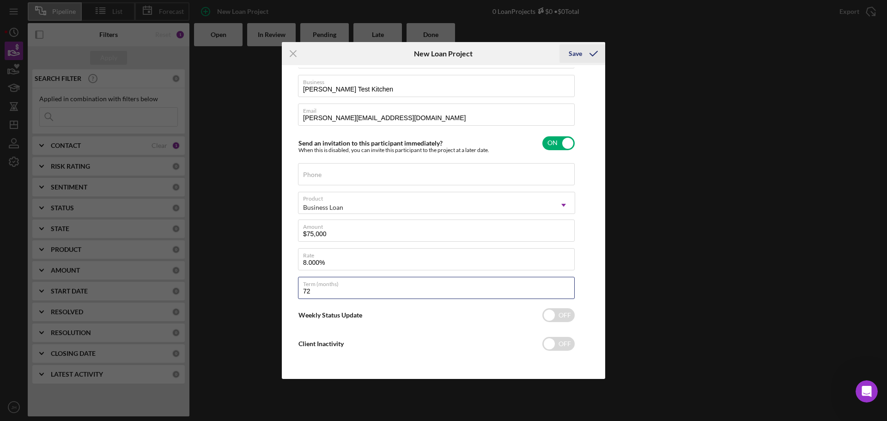
type input "72"
click at [578, 51] on div "Save" at bounding box center [575, 53] width 13 height 18
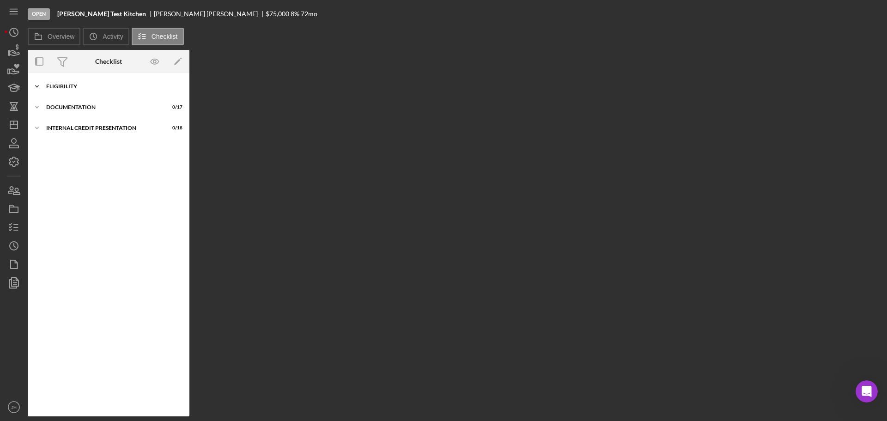
click at [38, 88] on icon "Icon/Expander" at bounding box center [37, 86] width 18 height 18
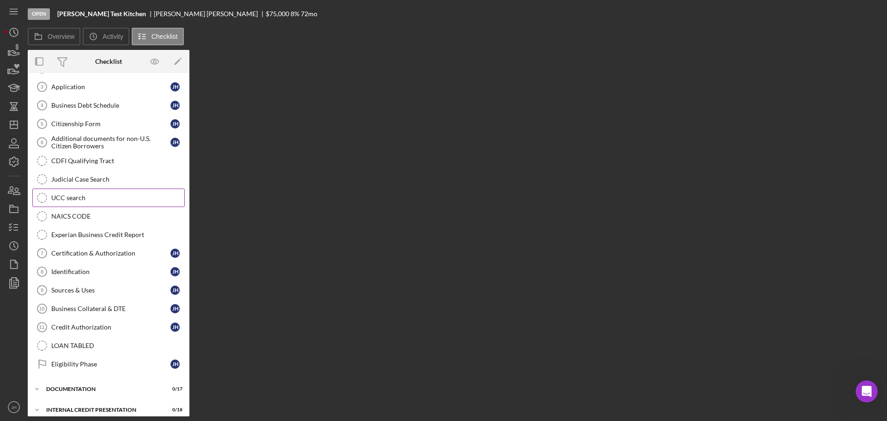
scroll to position [82, 0]
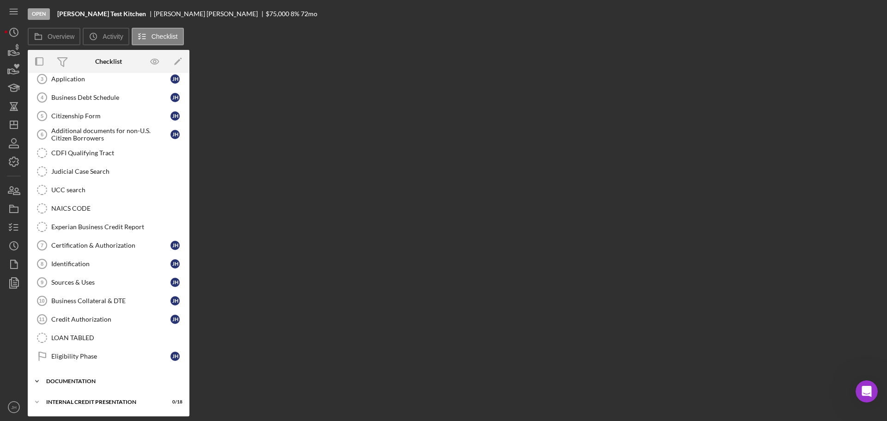
click at [40, 382] on icon "Icon/Expander" at bounding box center [37, 381] width 18 height 18
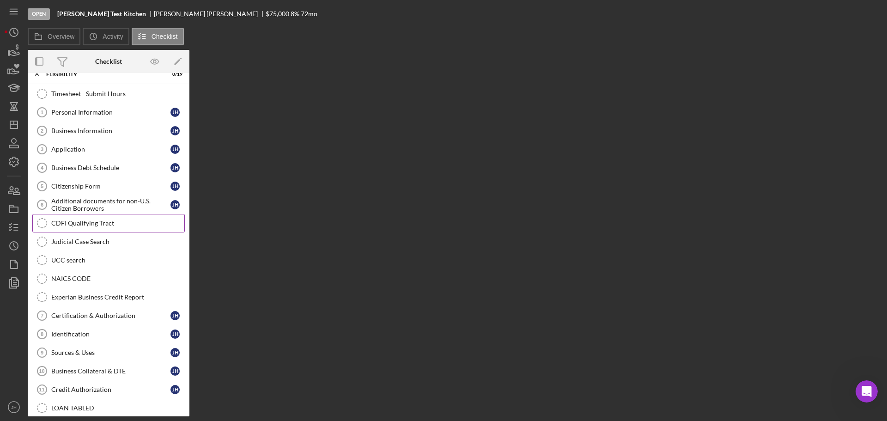
scroll to position [0, 0]
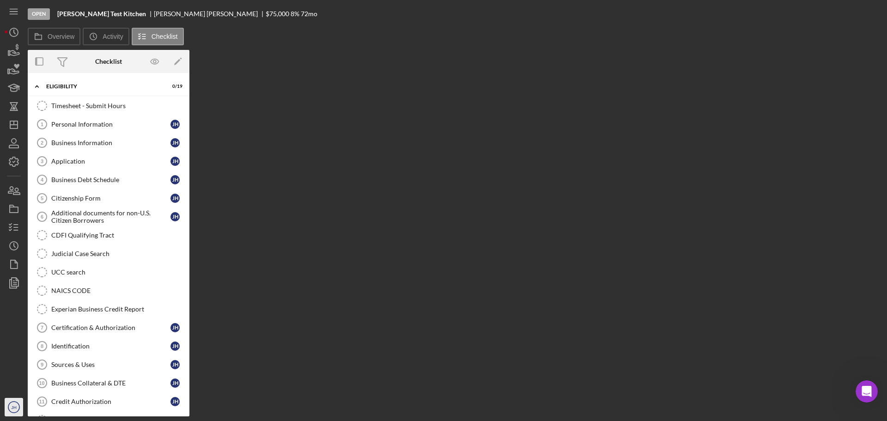
click at [15, 405] on text "JH" at bounding box center [14, 407] width 6 height 5
click at [90, 171] on link "Business Debt Schedule 4 Business Debt Schedule J H" at bounding box center [108, 180] width 153 height 18
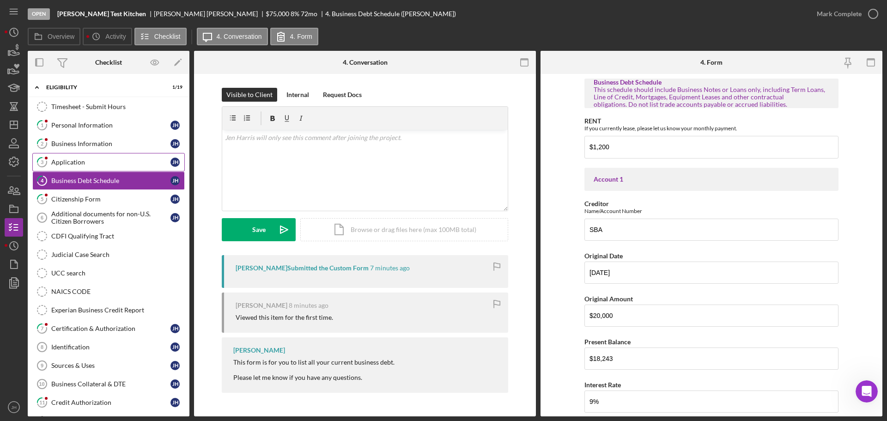
click at [62, 161] on div "Application" at bounding box center [110, 162] width 119 height 7
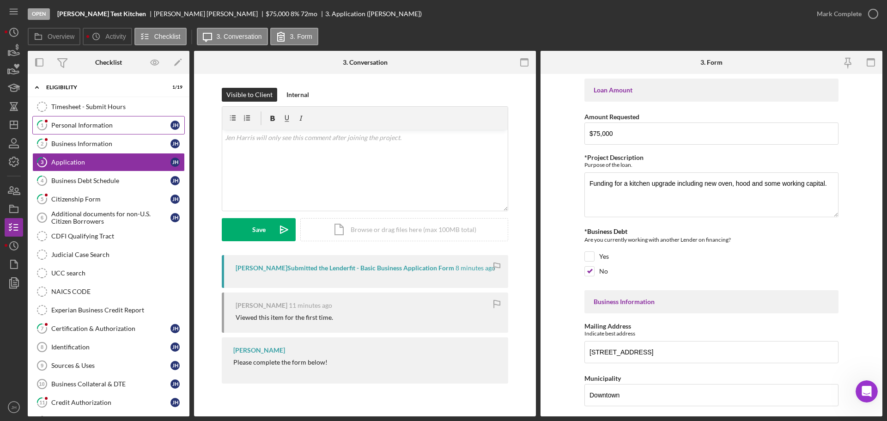
click at [91, 129] on div "Personal Information" at bounding box center [110, 125] width 119 height 7
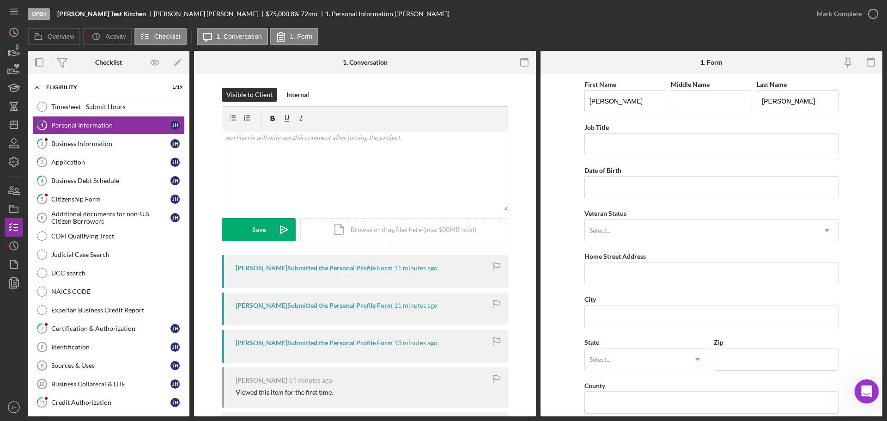
click at [862, 385] on icon "Open Intercom Messenger" at bounding box center [865, 390] width 15 height 15
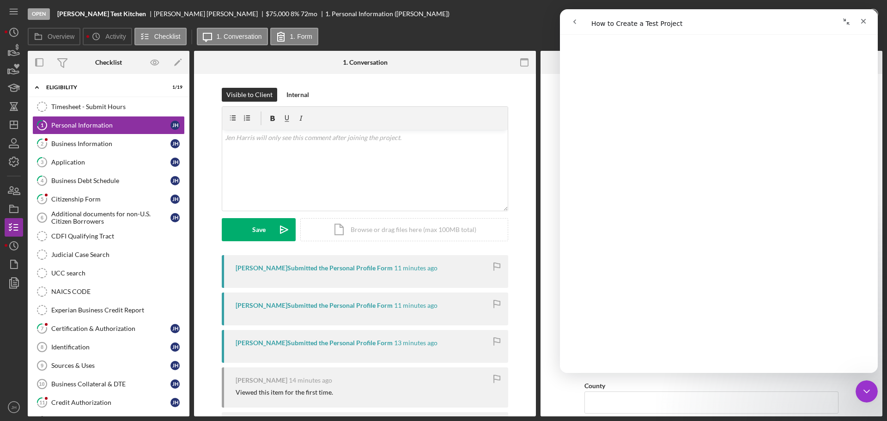
scroll to position [369, 0]
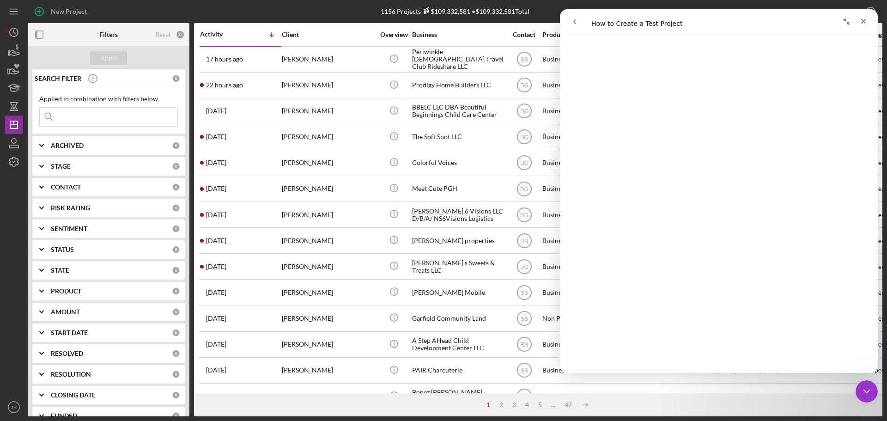
scroll to position [415, 0]
click at [866, 19] on icon "Close" at bounding box center [863, 21] width 7 height 7
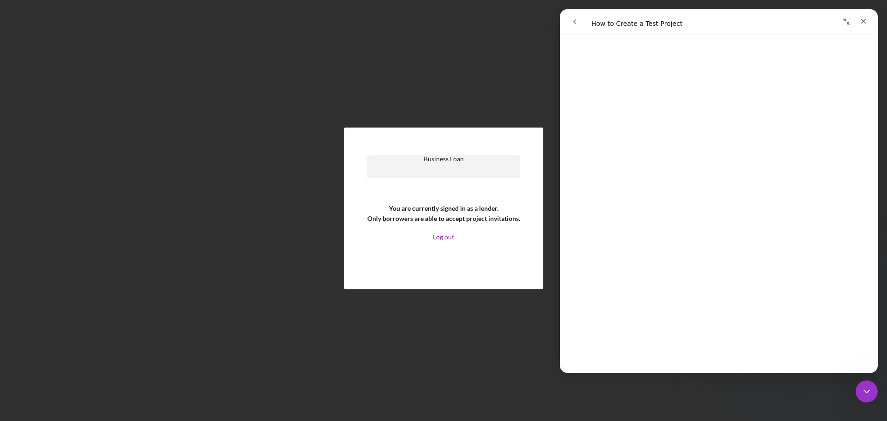
scroll to position [369, 0]
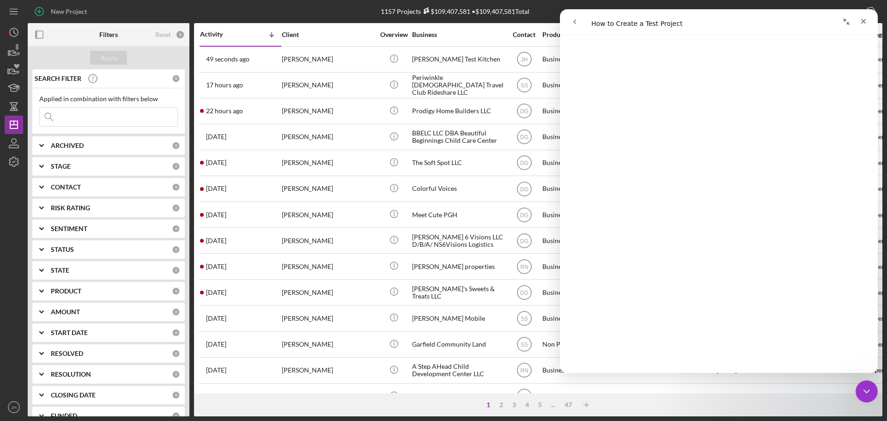
scroll to position [323, 0]
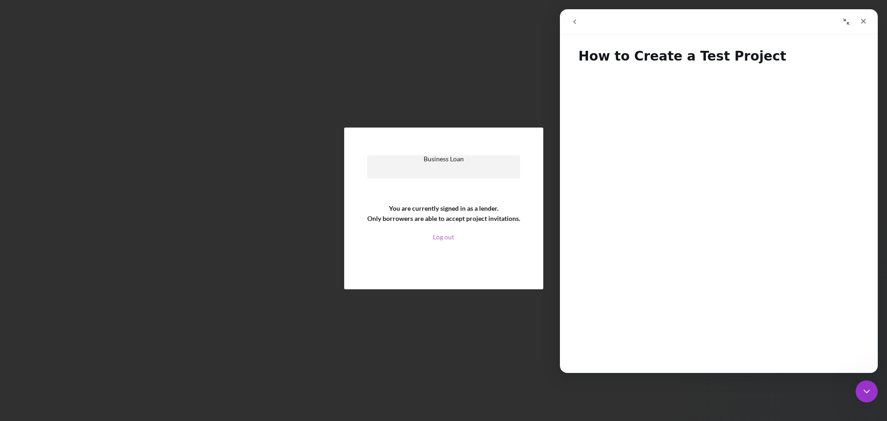
click at [442, 235] on link "Log out" at bounding box center [443, 236] width 21 height 7
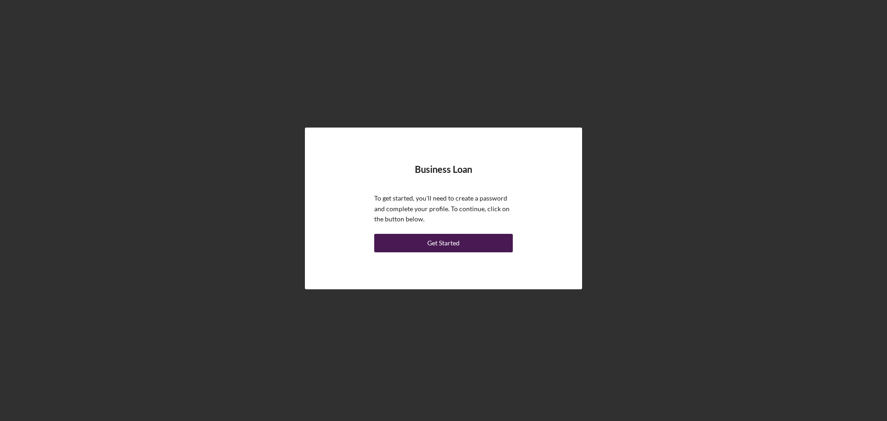
click at [451, 244] on div "Get Started" at bounding box center [444, 243] width 32 height 18
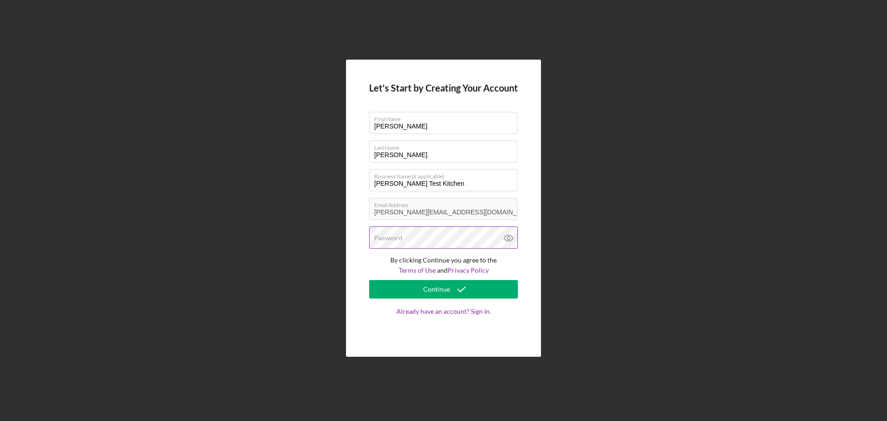
click at [423, 235] on div "Password" at bounding box center [443, 237] width 149 height 23
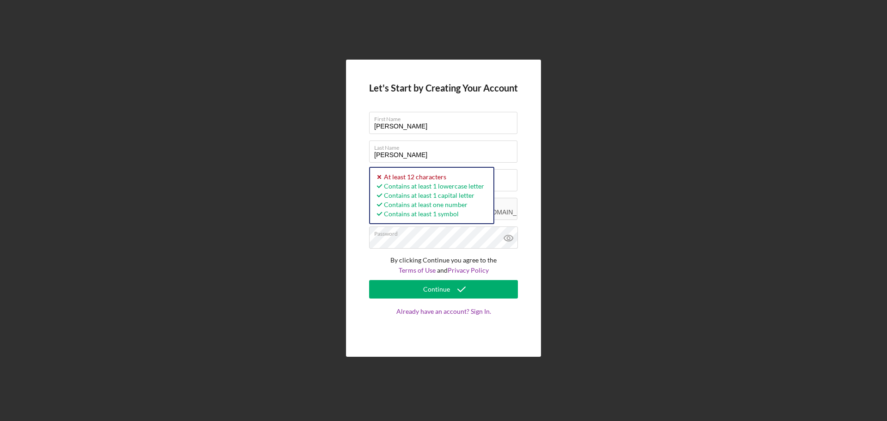
click at [705, 161] on div "Let's Start by Creating Your Account First Name Jen Last Name Harris Business N…" at bounding box center [444, 208] width 878 height 416
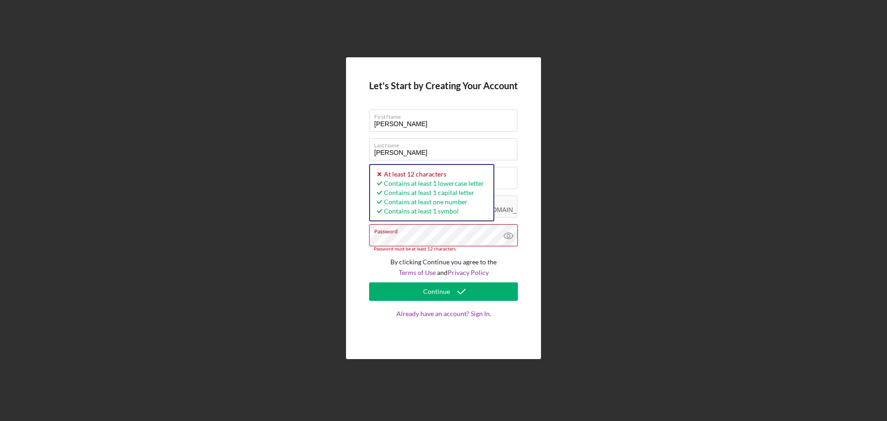
click at [329, 238] on div "Let's Start by Creating Your Account First Name Jen Last Name Harris Business N…" at bounding box center [444, 208] width 878 height 416
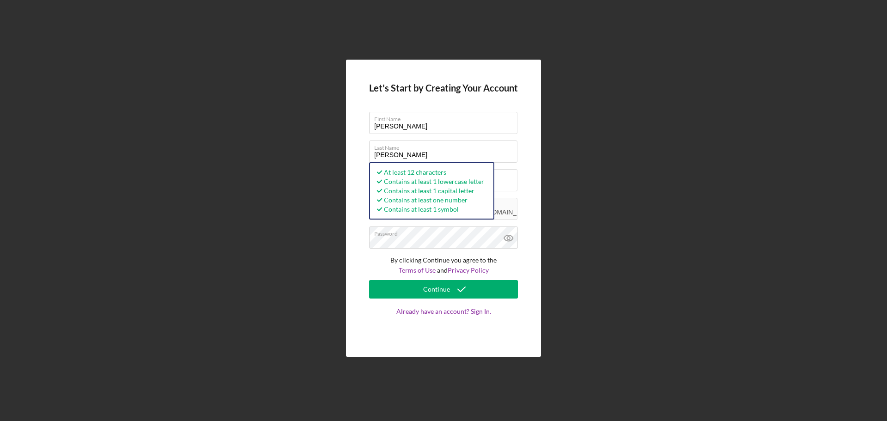
click at [786, 204] on div "Let's Start by Creating Your Account First Name Jen Last Name Harris Business N…" at bounding box center [444, 208] width 878 height 416
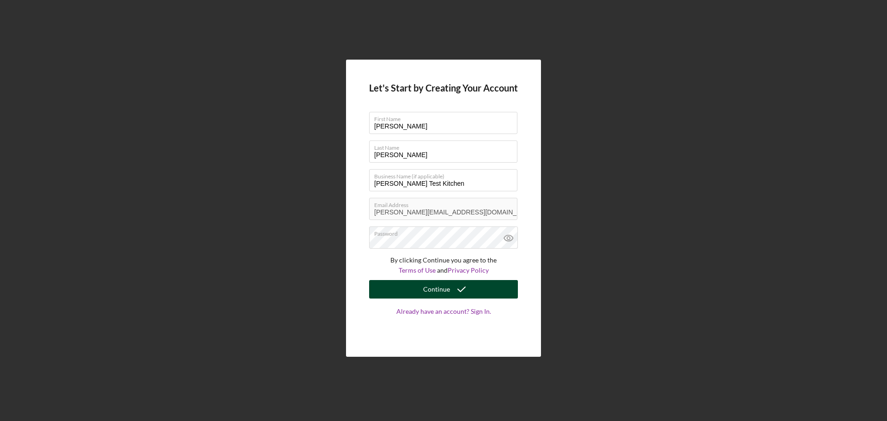
click at [439, 289] on div "Continue" at bounding box center [436, 289] width 27 height 18
